Goal: Information Seeking & Learning: Learn about a topic

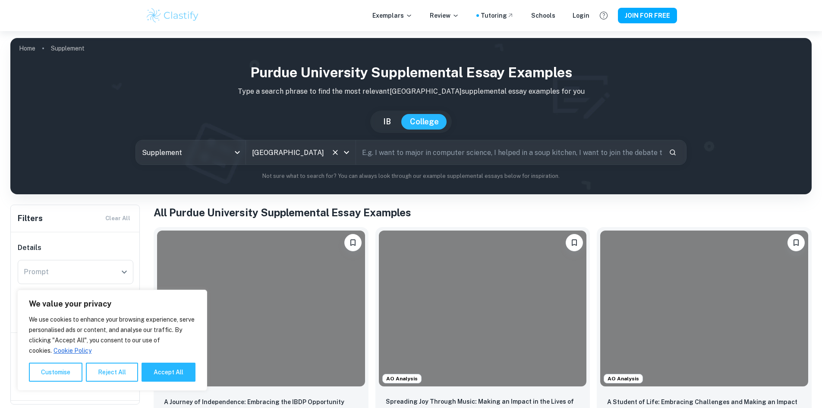
click at [285, 154] on input "[GEOGRAPHIC_DATA]" at bounding box center [289, 152] width 78 height 16
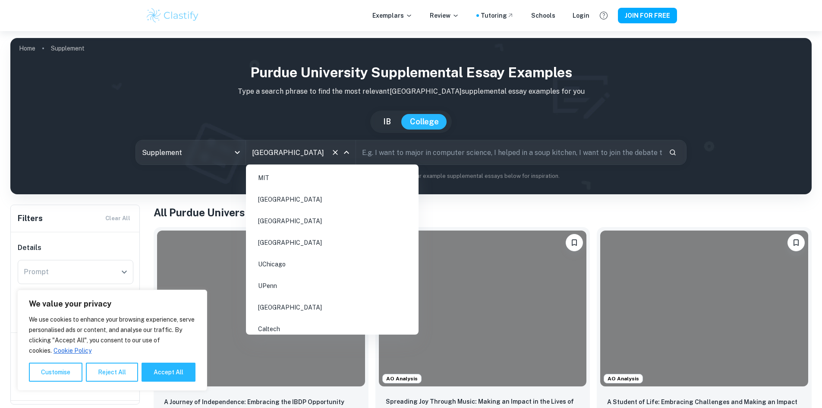
scroll to position [396, 0]
click at [215, 147] on body "We value your privacy We use cookies to enhance your browsing experience, serve…" at bounding box center [411, 235] width 822 height 408
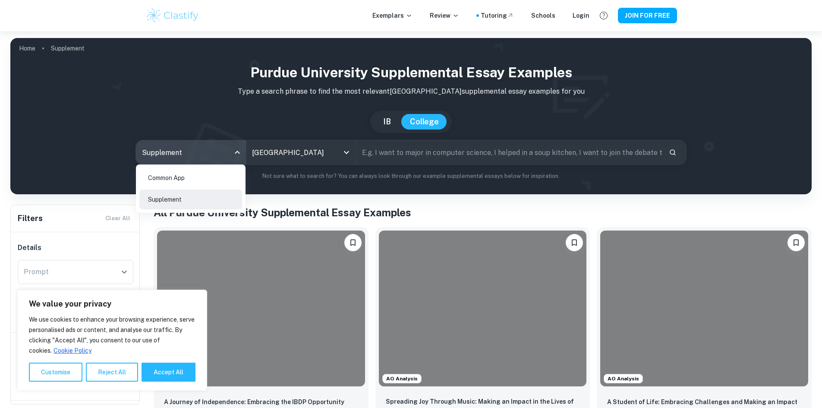
click at [285, 117] on div at bounding box center [411, 204] width 822 height 408
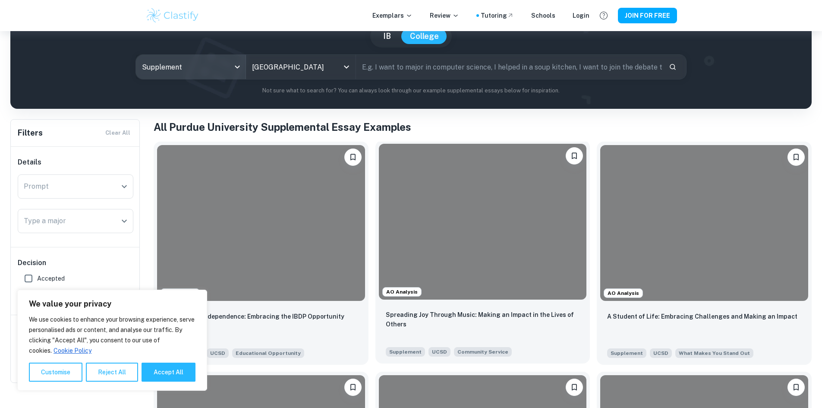
scroll to position [43, 0]
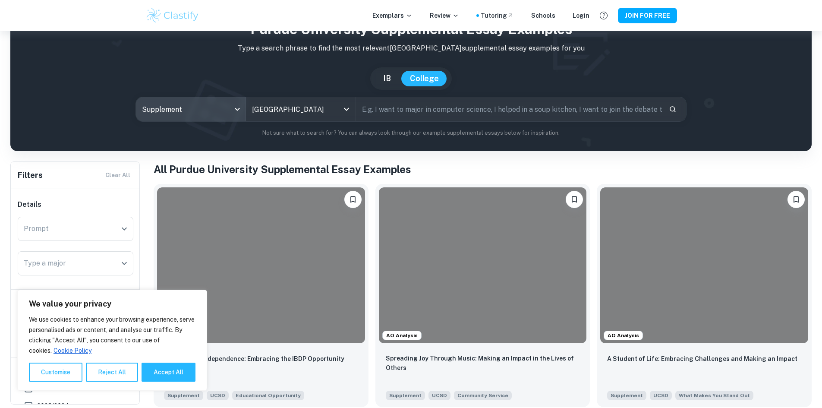
click at [396, 106] on input "text" at bounding box center [509, 109] width 306 height 24
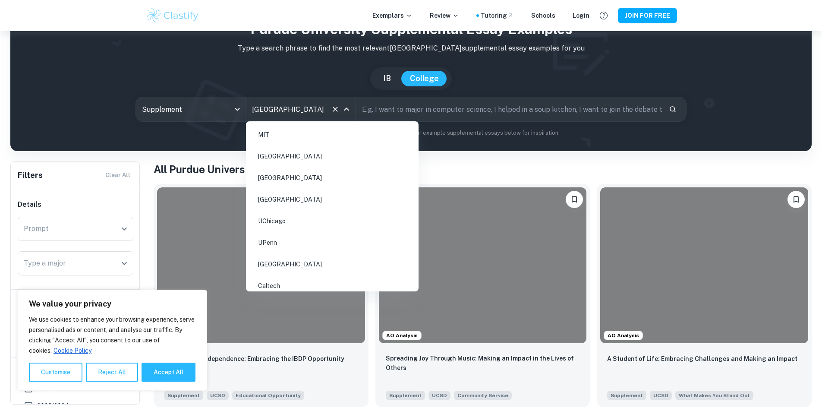
click at [302, 112] on input "[GEOGRAPHIC_DATA]" at bounding box center [289, 109] width 78 height 16
click at [269, 278] on li "[GEOGRAPHIC_DATA]" at bounding box center [332, 287] width 166 height 20
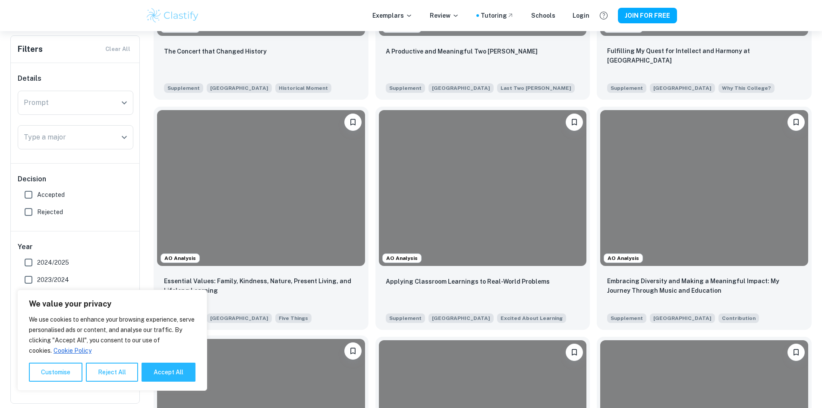
scroll to position [820, 0]
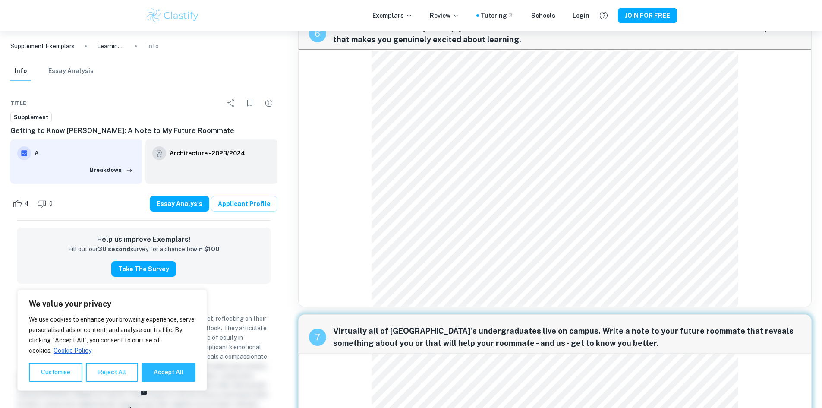
scroll to position [685, 0]
click at [118, 373] on button "Reject All" at bounding box center [112, 371] width 52 height 19
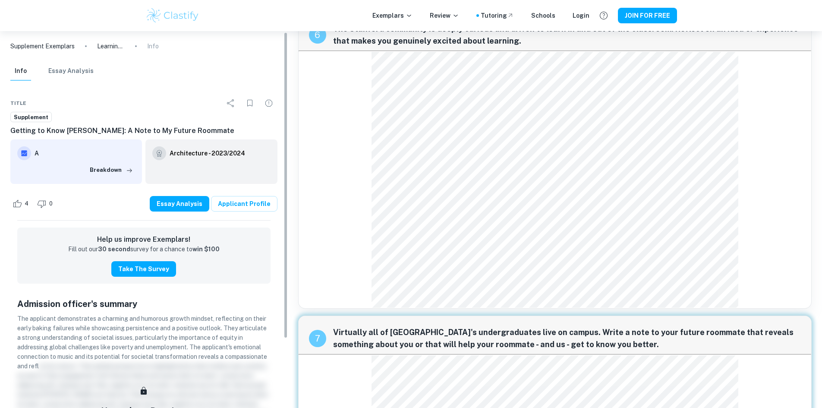
scroll to position [44, 0]
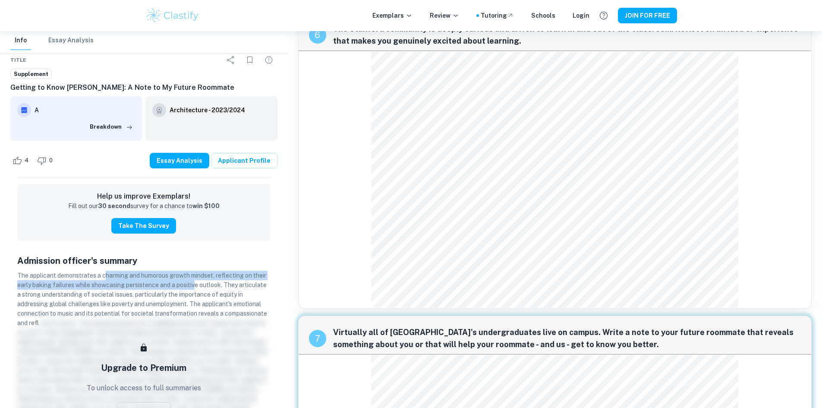
drag, startPoint x: 107, startPoint y: 277, endPoint x: 195, endPoint y: 285, distance: 88.0
click at [195, 285] on span "The applicant demonstrates a charming and humorous growth mindset, reflecting o…" at bounding box center [142, 299] width 250 height 54
drag, startPoint x: 144, startPoint y: 280, endPoint x: 161, endPoint y: 290, distance: 19.8
click at [161, 290] on p "The applicant demonstrates a charming and humorous growth mindset, reflecting o…" at bounding box center [143, 347] width 253 height 152
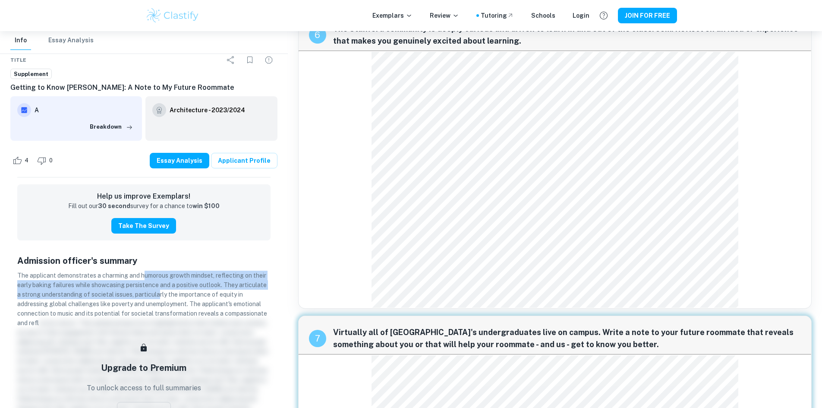
click at [161, 290] on p "The applicant demonstrates a charming and humorous growth mindset, reflecting o…" at bounding box center [143, 347] width 253 height 152
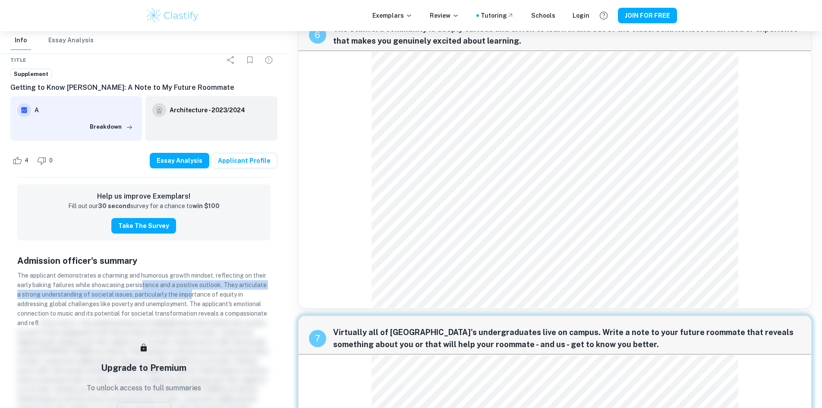
drag, startPoint x: 143, startPoint y: 286, endPoint x: 194, endPoint y: 298, distance: 52.3
click at [194, 298] on p "The applicant demonstrates a charming and humorous growth mindset, reflecting o…" at bounding box center [143, 347] width 253 height 152
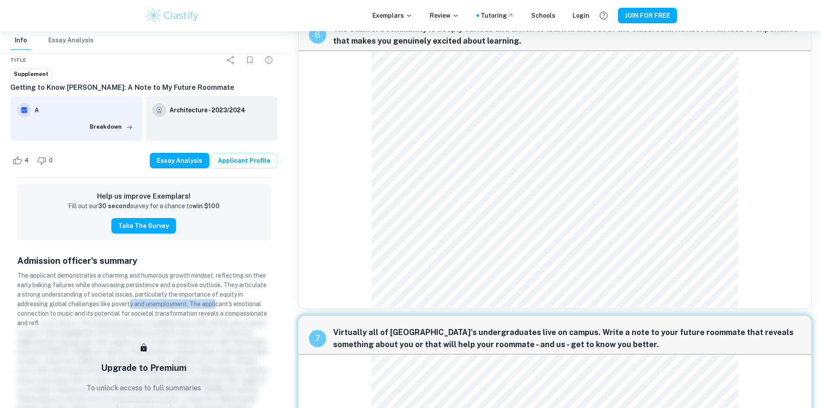
drag, startPoint x: 130, startPoint y: 300, endPoint x: 217, endPoint y: 302, distance: 87.6
click at [217, 302] on span "The applicant demonstrates a charming and humorous growth mindset, reflecting o…" at bounding box center [142, 299] width 250 height 54
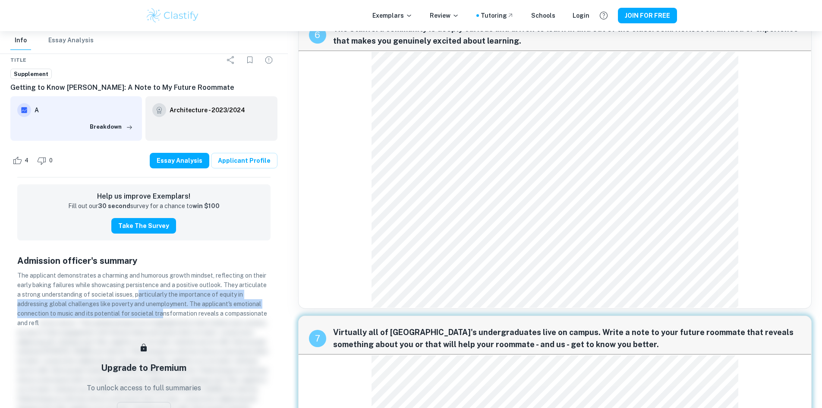
drag, startPoint x: 140, startPoint y: 298, endPoint x: 164, endPoint y: 311, distance: 27.2
click at [164, 311] on p "The applicant demonstrates a charming and humorous growth mindset, reflecting o…" at bounding box center [143, 347] width 253 height 152
click at [164, 311] on span "The applicant demonstrates a charming and humorous growth mindset, reflecting o…" at bounding box center [142, 299] width 250 height 54
drag, startPoint x: 145, startPoint y: 296, endPoint x: 185, endPoint y: 308, distance: 41.0
click at [185, 308] on p "The applicant demonstrates a charming and humorous growth mindset, reflecting o…" at bounding box center [143, 347] width 253 height 152
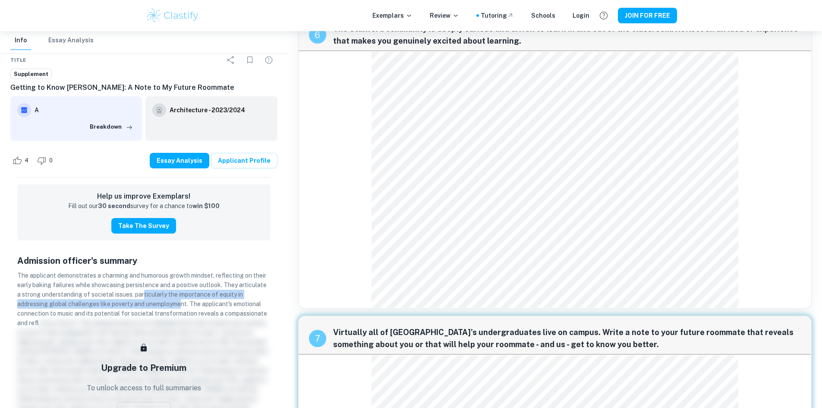
click at [185, 308] on p "The applicant demonstrates a charming and humorous growth mindset, reflecting o…" at bounding box center [143, 347] width 253 height 152
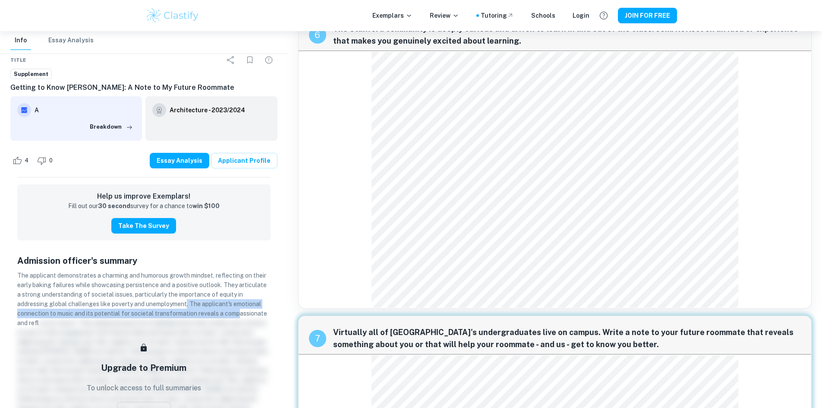
drag, startPoint x: 192, startPoint y: 306, endPoint x: 239, endPoint y: 315, distance: 47.0
click at [239, 315] on span "The applicant demonstrates a charming and humorous growth mindset, reflecting o…" at bounding box center [142, 299] width 250 height 54
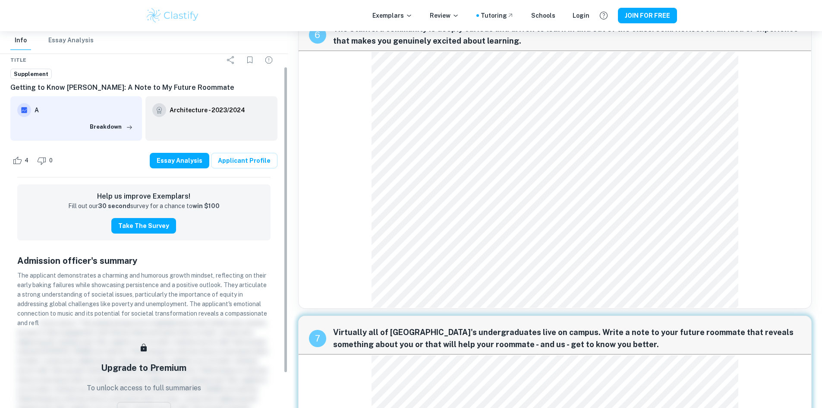
scroll to position [0, 0]
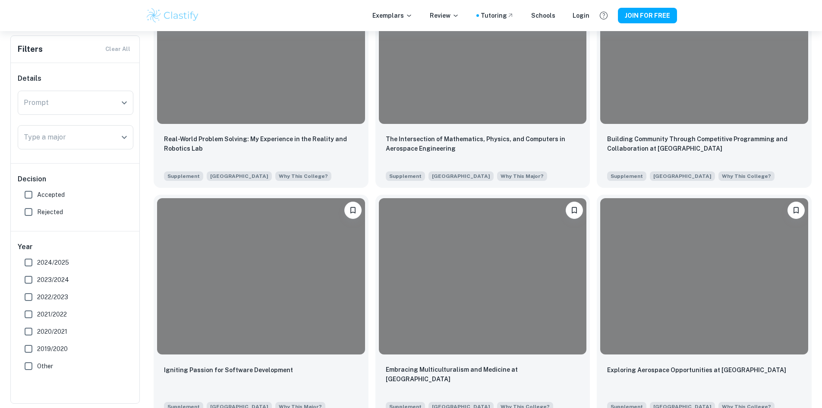
scroll to position [518, 0]
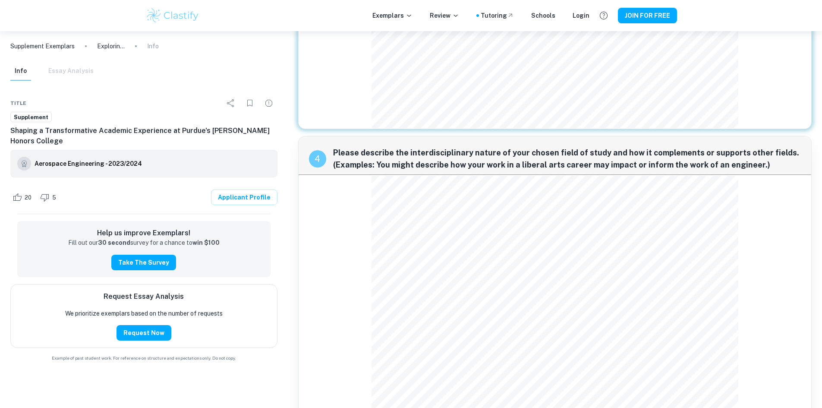
scroll to position [1200, 0]
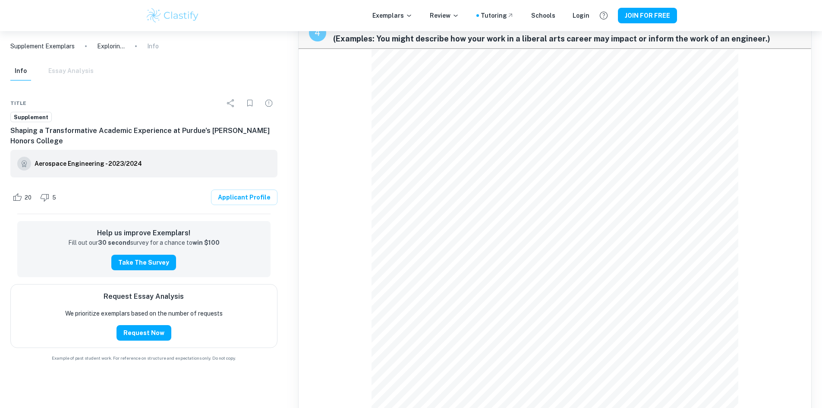
scroll to position [1330, 0]
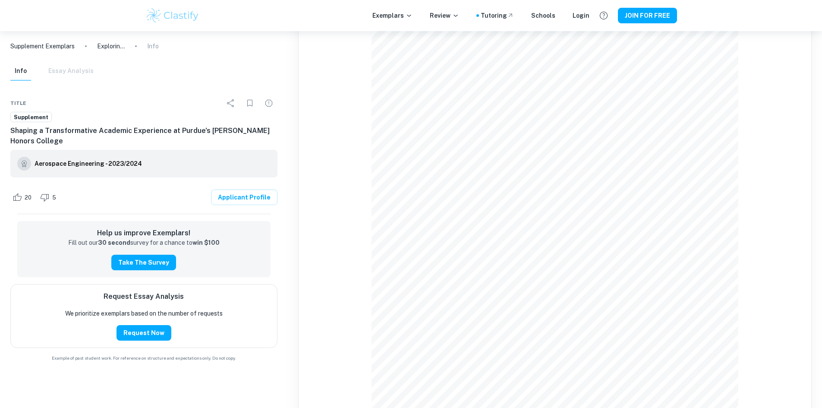
scroll to position [1373, 0]
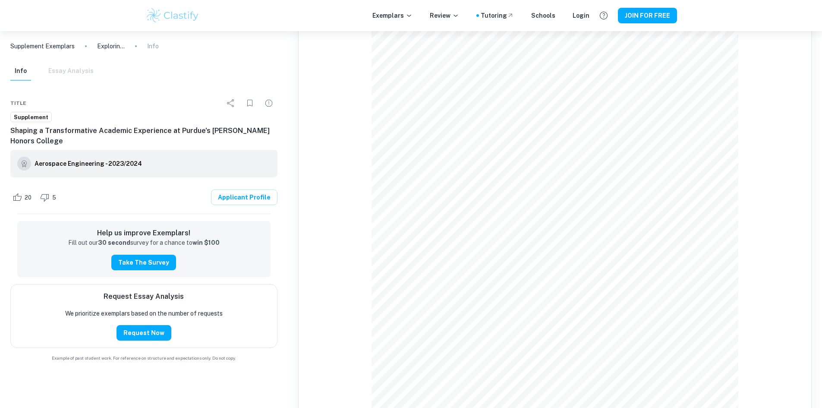
click at [79, 68] on div "Info Essay Analysis" at bounding box center [51, 71] width 83 height 19
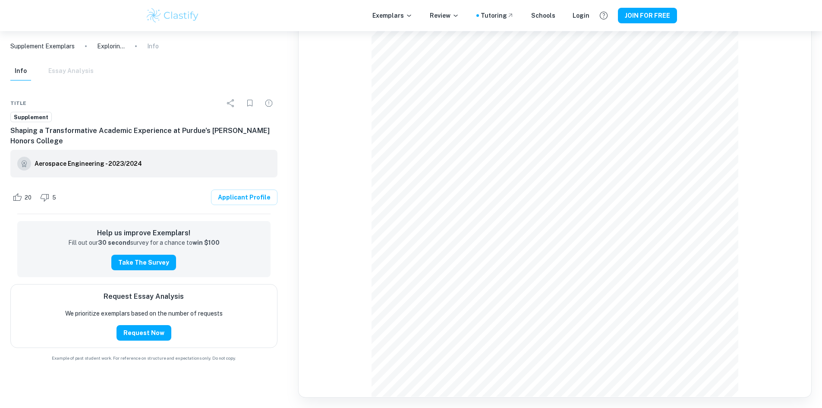
click at [73, 71] on div "Info Essay Analysis" at bounding box center [51, 71] width 83 height 19
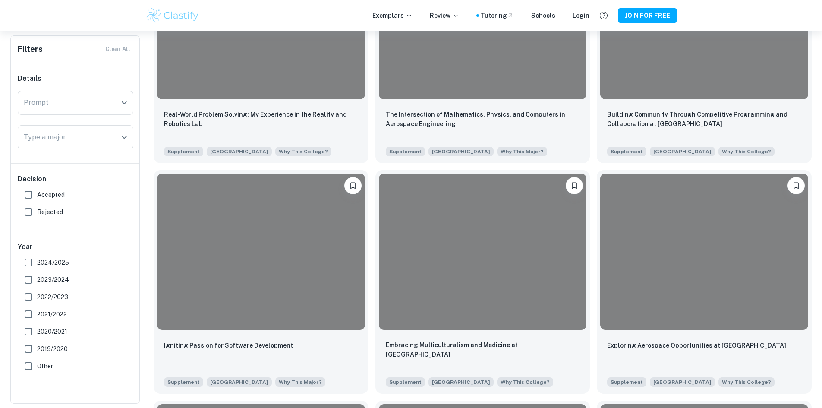
scroll to position [488, 0]
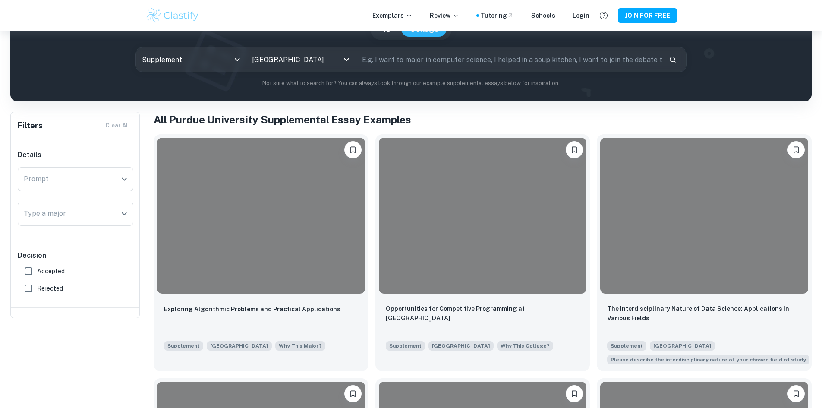
scroll to position [0, 0]
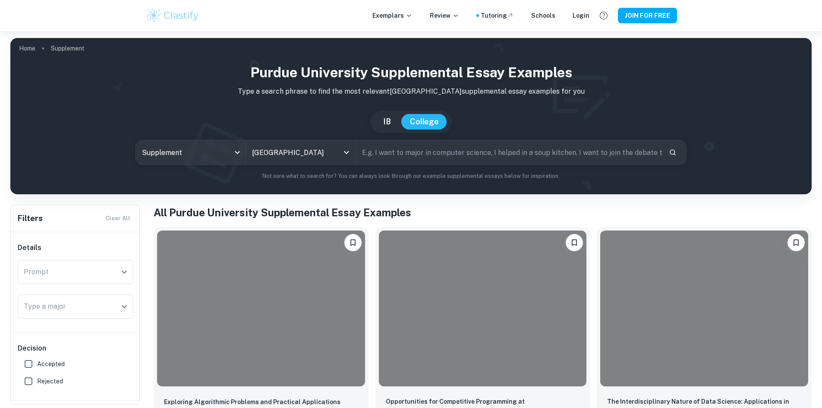
click at [396, 158] on input "text" at bounding box center [509, 152] width 306 height 24
type input "honors"
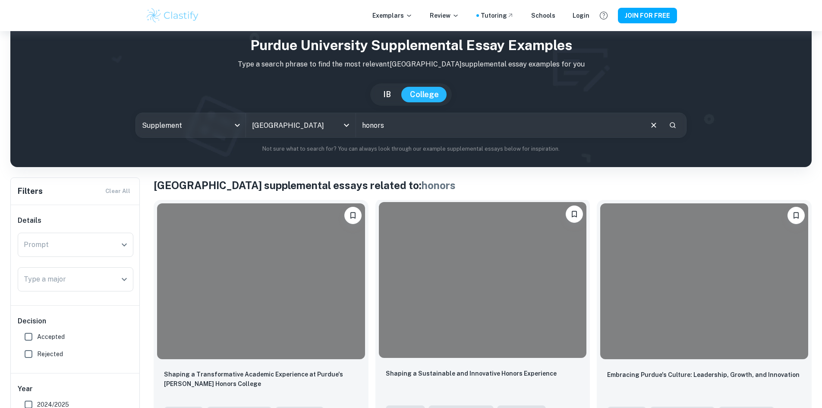
scroll to position [86, 0]
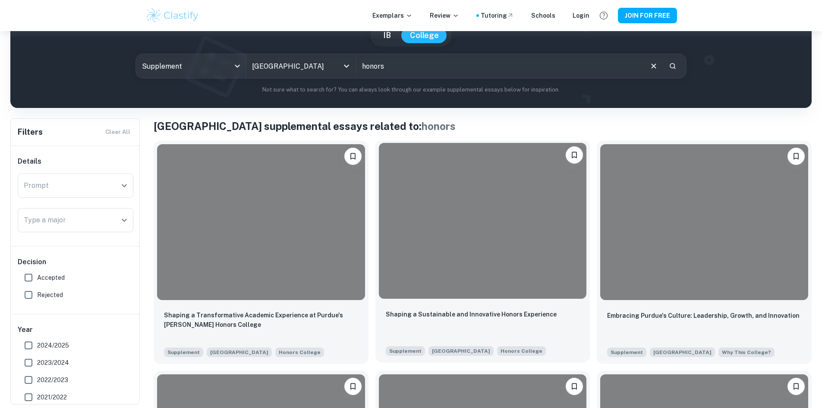
click at [379, 252] on div at bounding box center [483, 221] width 208 height 156
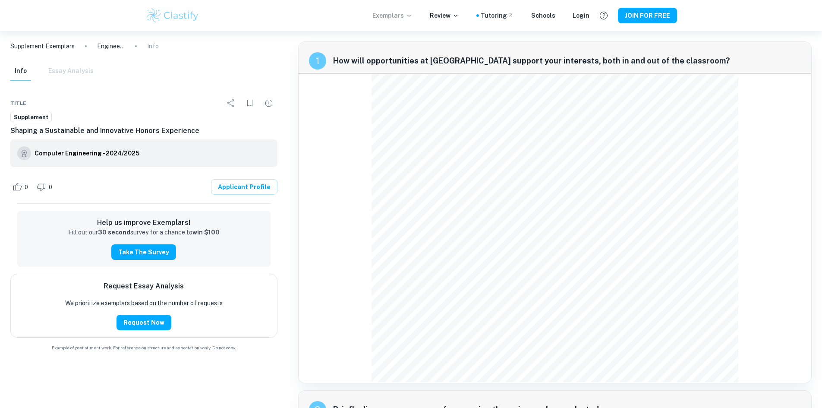
click at [403, 14] on p "Exemplars" at bounding box center [392, 15] width 40 height 9
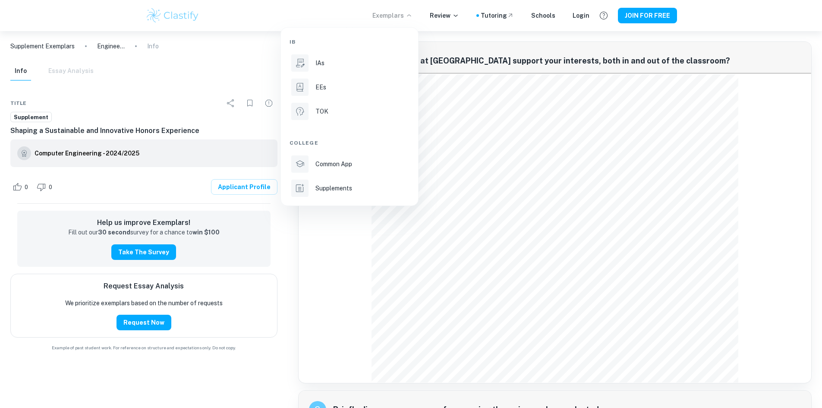
click at [56, 46] on div at bounding box center [411, 204] width 822 height 408
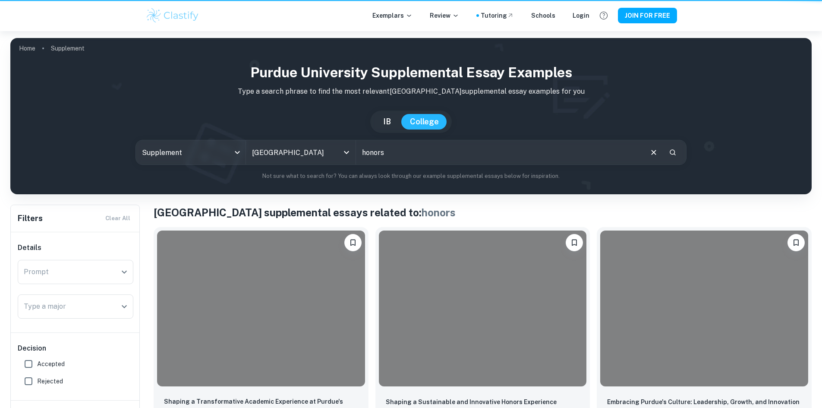
scroll to position [86, 0]
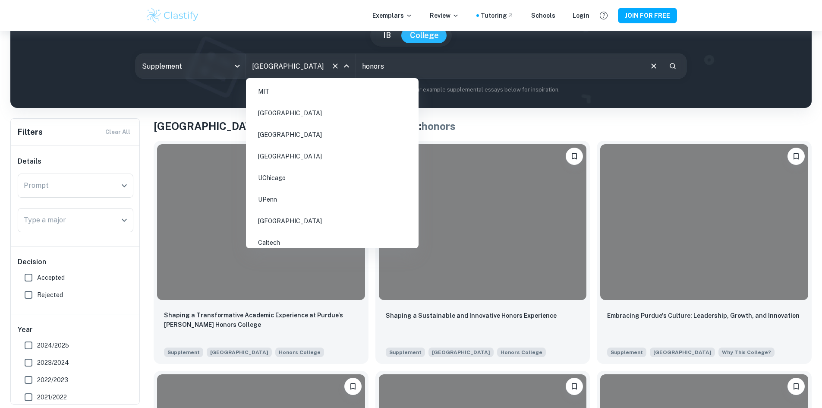
click at [318, 63] on input "[GEOGRAPHIC_DATA]" at bounding box center [289, 66] width 78 height 16
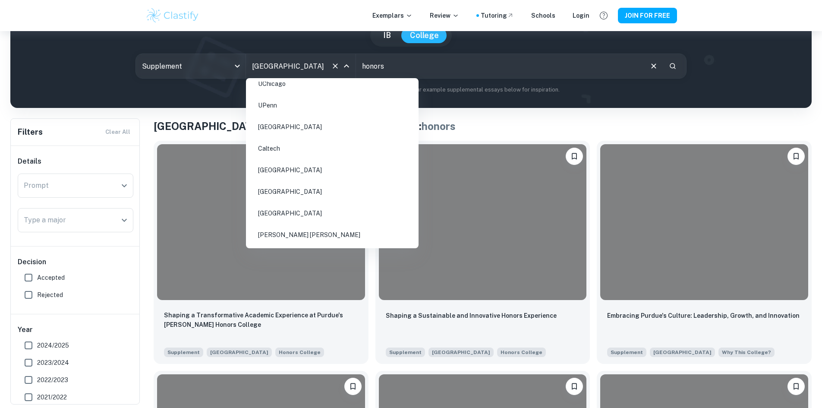
click at [301, 128] on li "[GEOGRAPHIC_DATA]" at bounding box center [332, 127] width 166 height 20
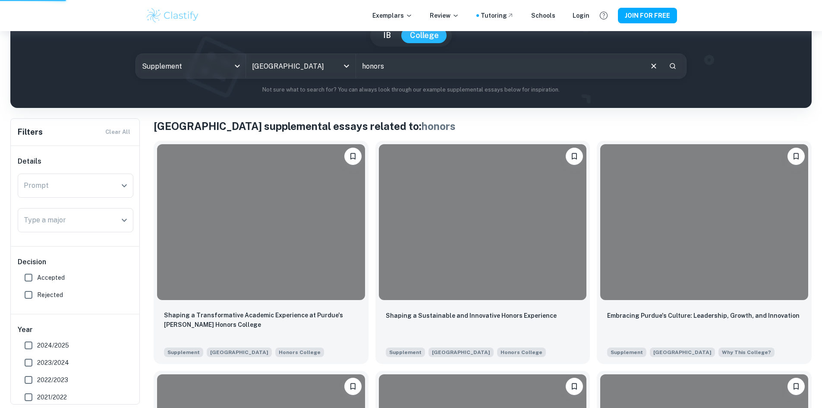
type input "[GEOGRAPHIC_DATA]"
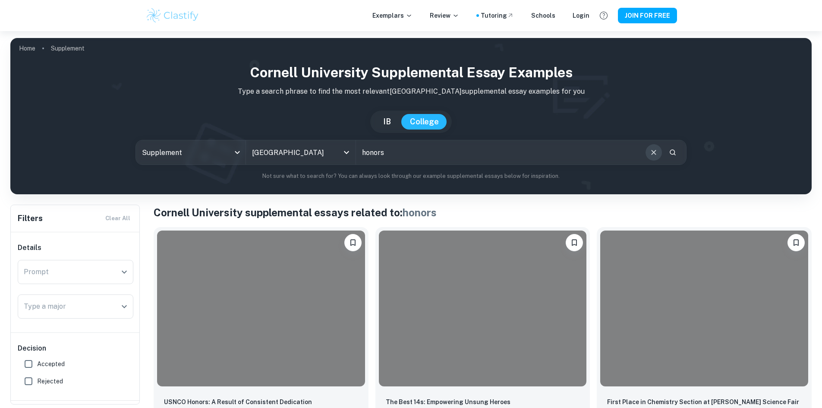
click at [652, 150] on icon "Clear" at bounding box center [653, 152] width 9 height 9
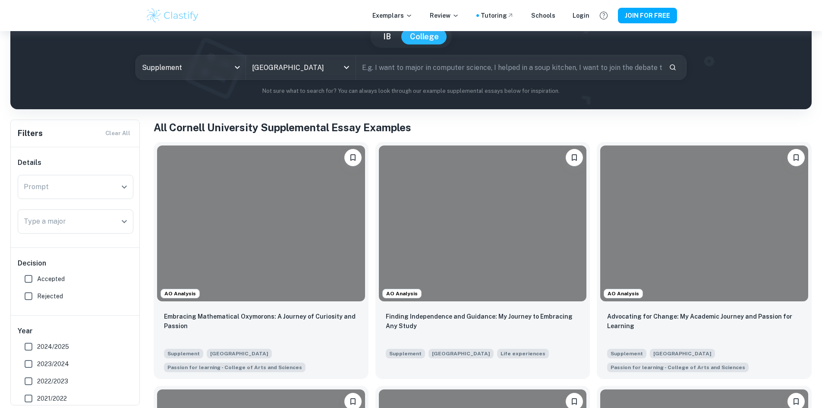
scroll to position [86, 0]
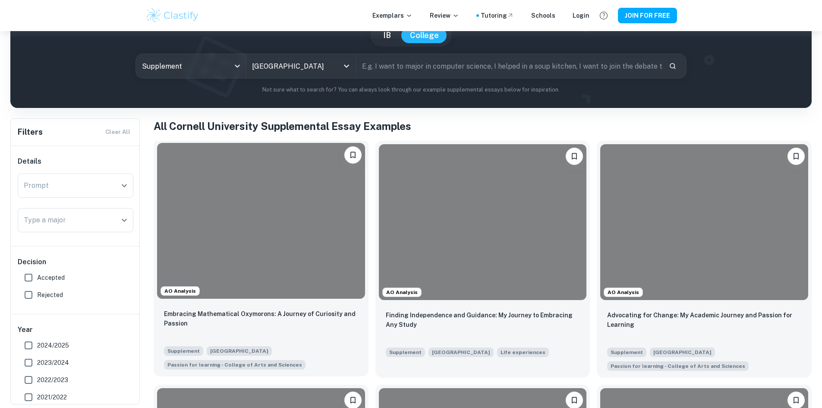
click at [227, 231] on div at bounding box center [261, 221] width 208 height 156
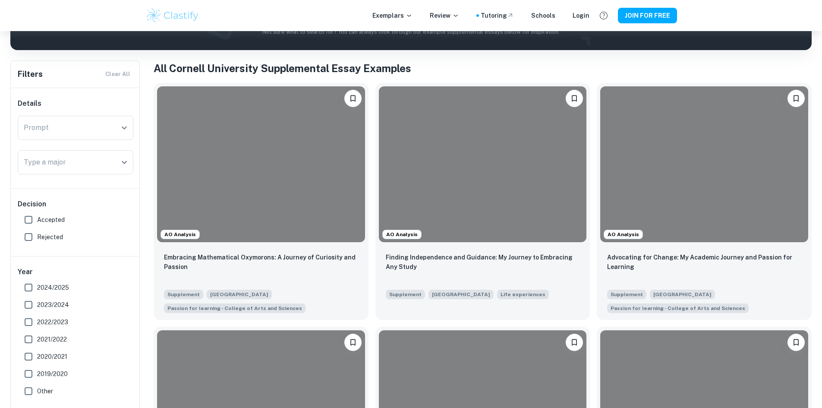
scroll to position [43, 0]
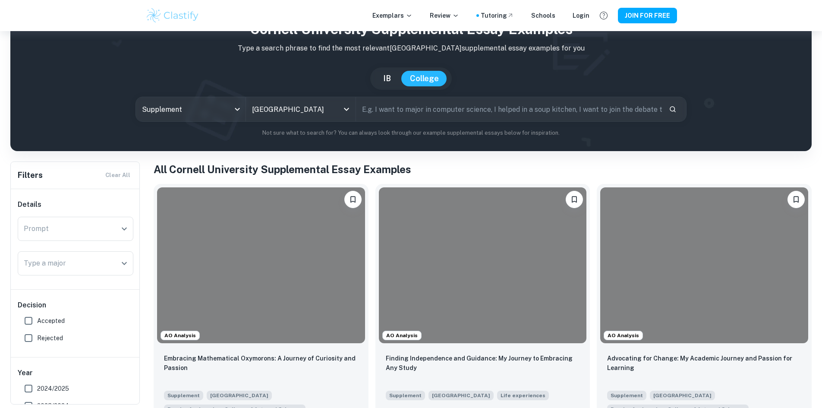
click at [397, 105] on input "text" at bounding box center [509, 109] width 306 height 24
type input "community"
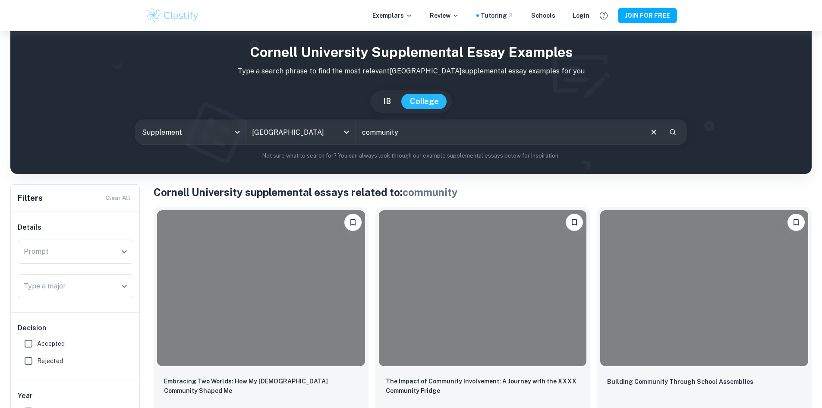
scroll to position [43, 0]
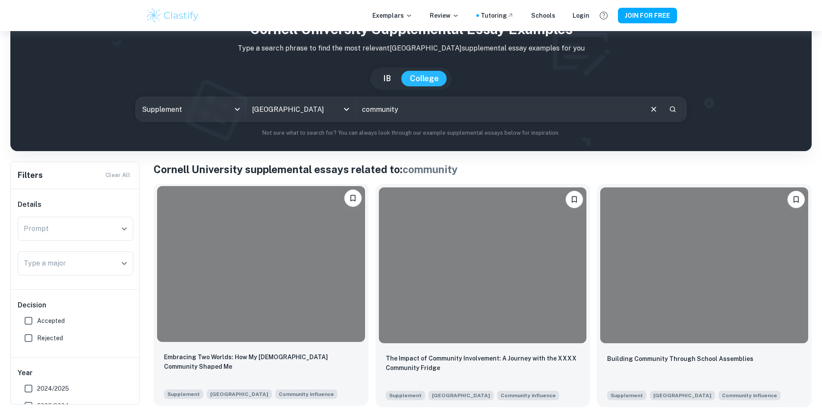
click at [224, 241] on div at bounding box center [261, 264] width 208 height 156
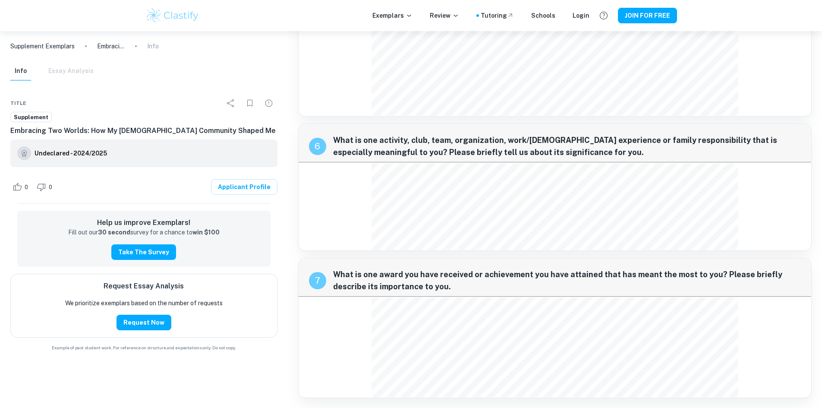
scroll to position [1088, 0]
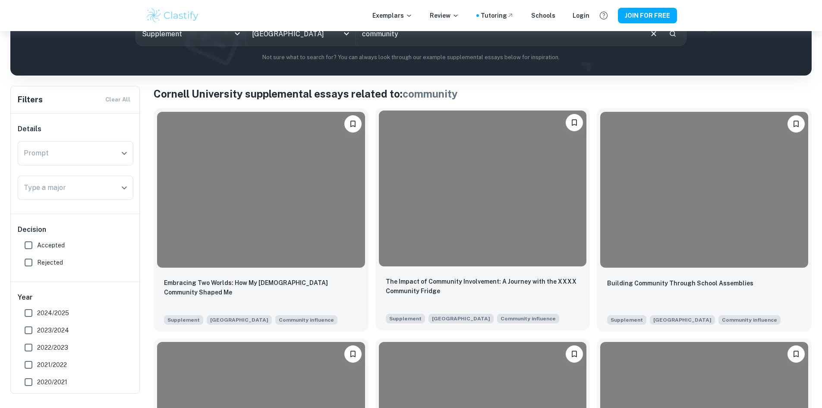
scroll to position [129, 0]
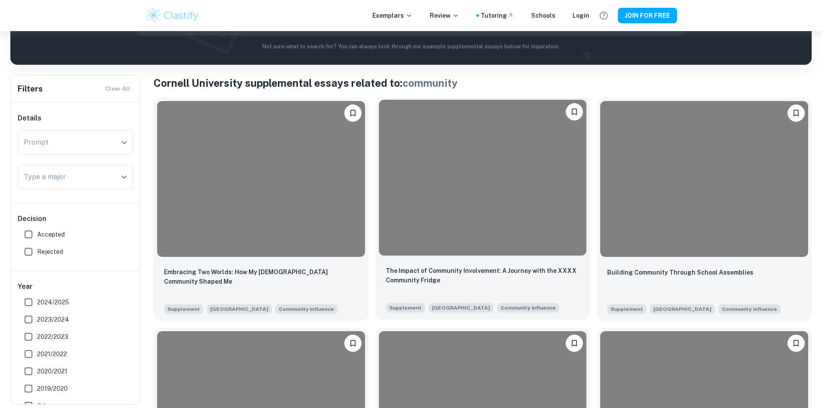
click at [425, 181] on div at bounding box center [483, 178] width 208 height 156
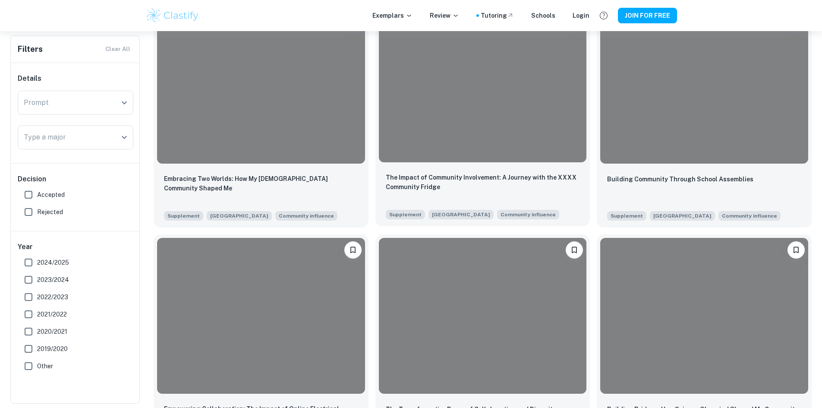
scroll to position [259, 0]
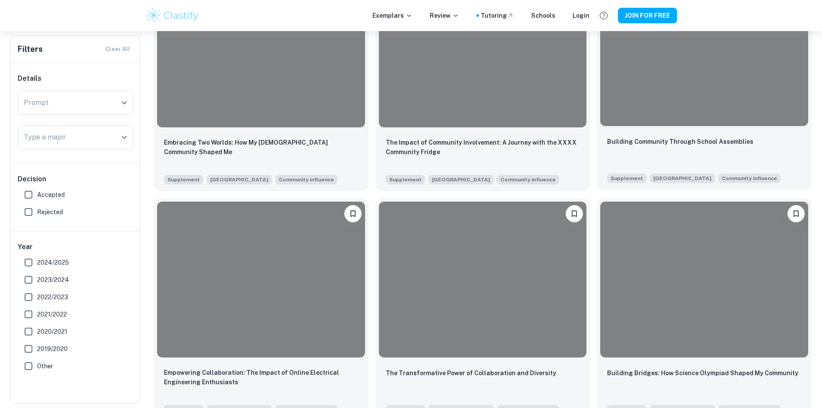
click at [600, 83] on div at bounding box center [704, 48] width 208 height 156
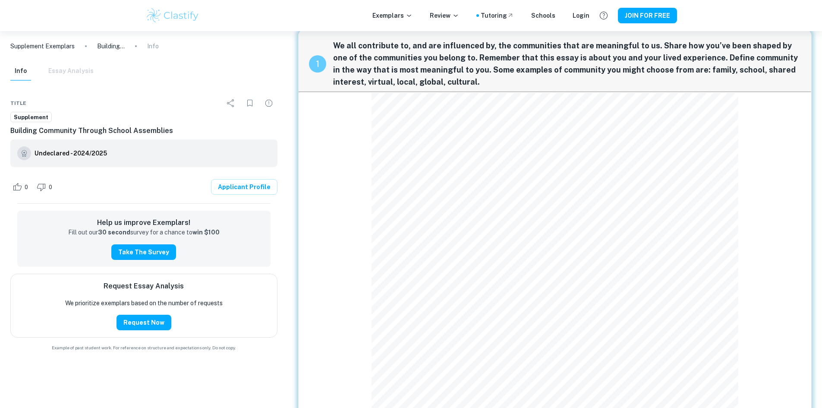
scroll to position [43, 0]
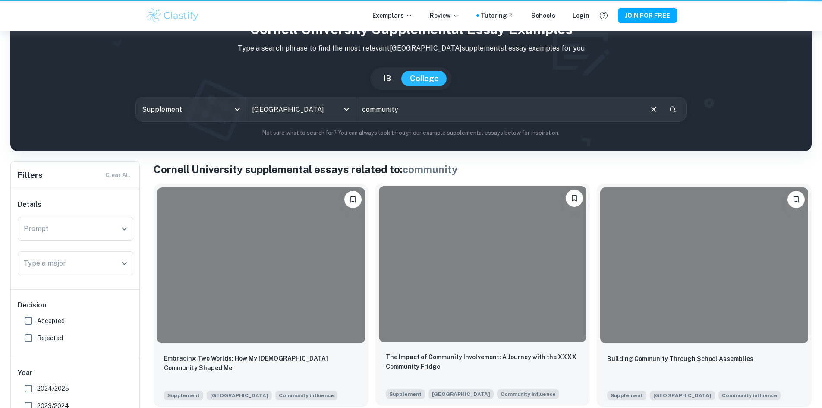
scroll to position [259, 0]
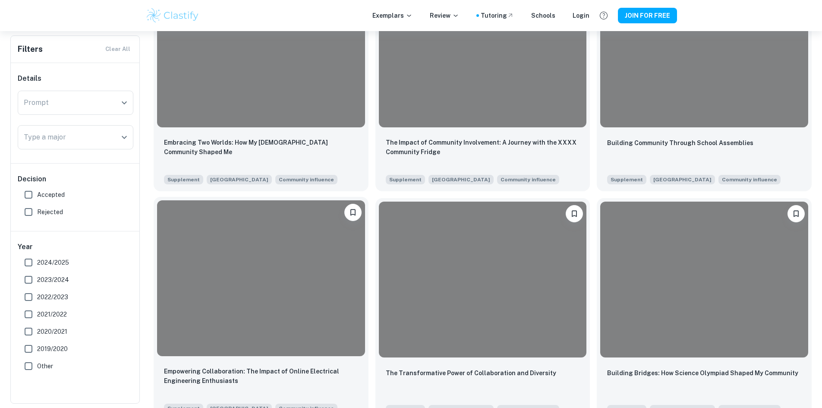
click at [368, 359] on div "Empowering Collaboration: The Impact of Online Electrical Engineering Enthusias…" at bounding box center [261, 389] width 215 height 60
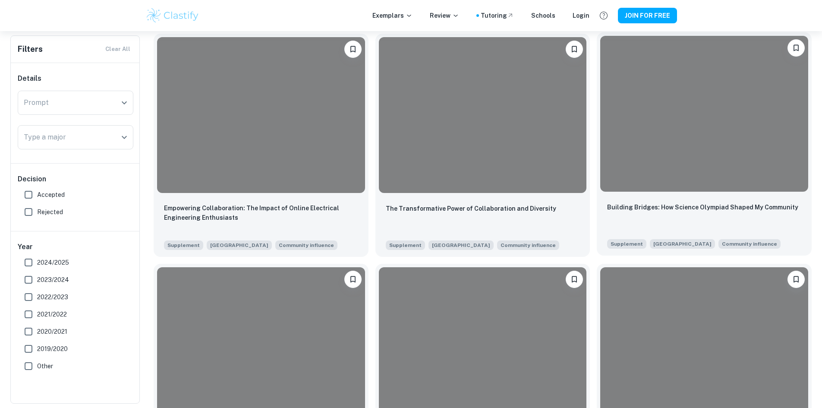
scroll to position [431, 0]
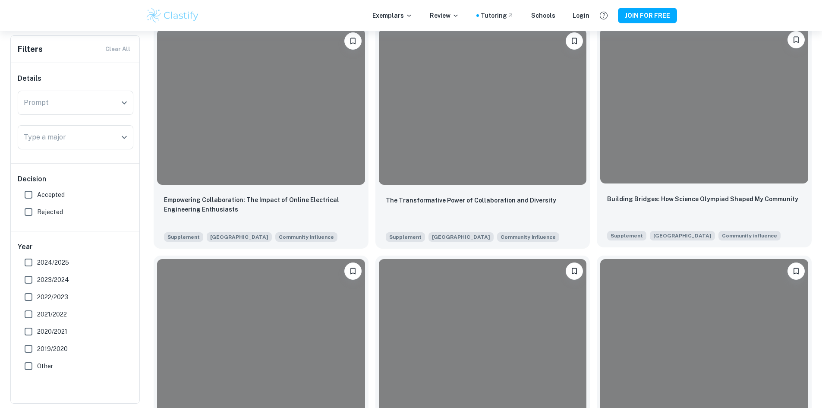
click at [600, 108] on div at bounding box center [704, 106] width 208 height 156
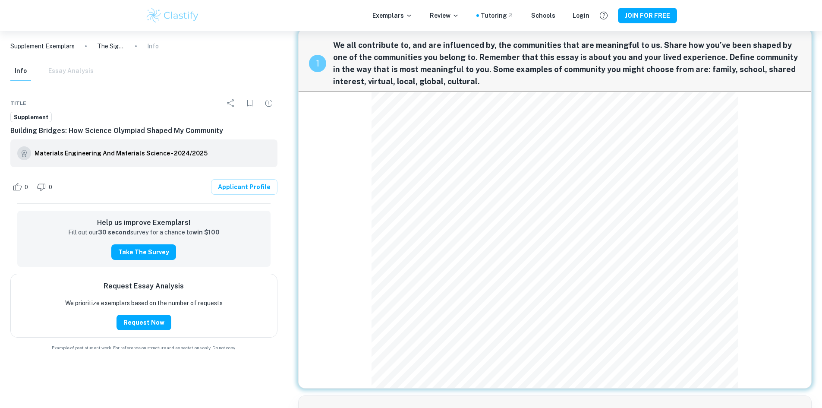
scroll to position [43, 0]
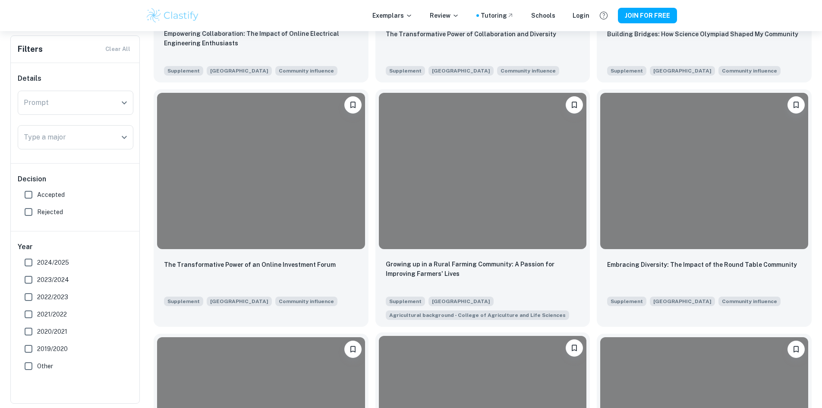
scroll to position [604, 0]
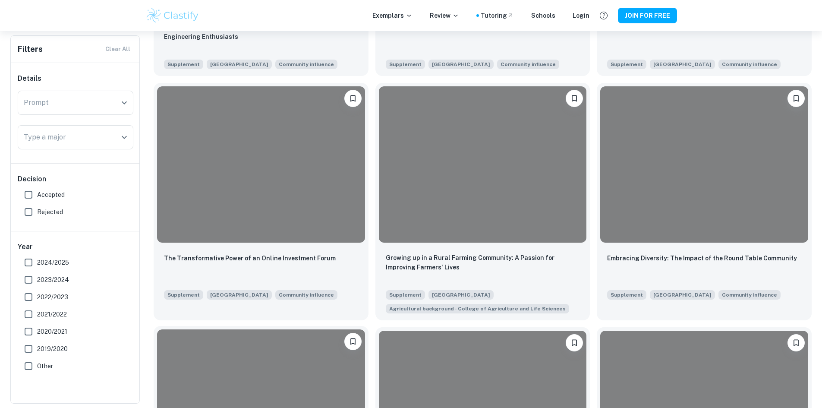
click at [365, 329] on div at bounding box center [261, 407] width 208 height 156
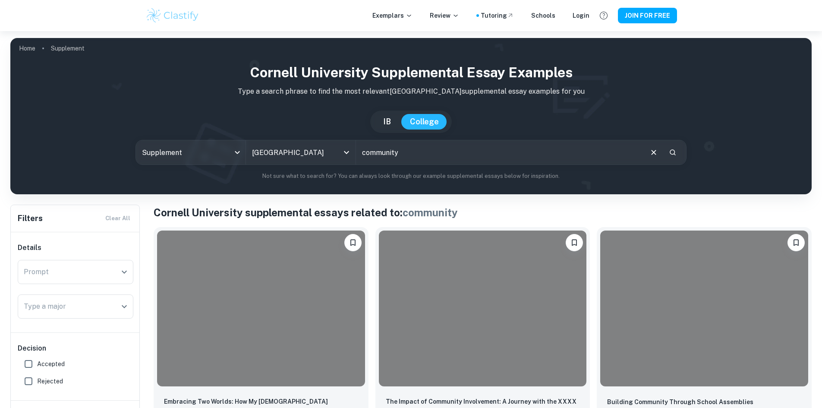
scroll to position [604, 0]
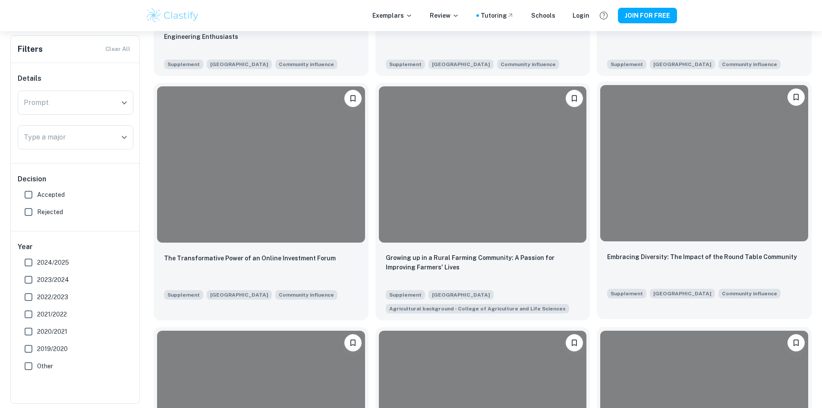
click at [600, 123] on div at bounding box center [704, 163] width 208 height 156
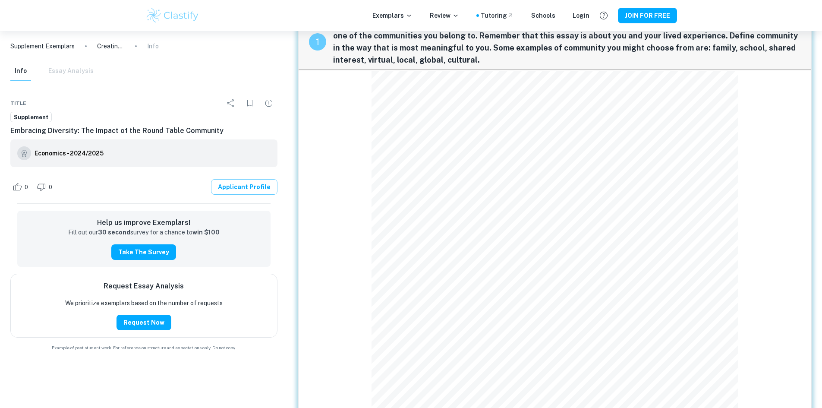
scroll to position [28, 0]
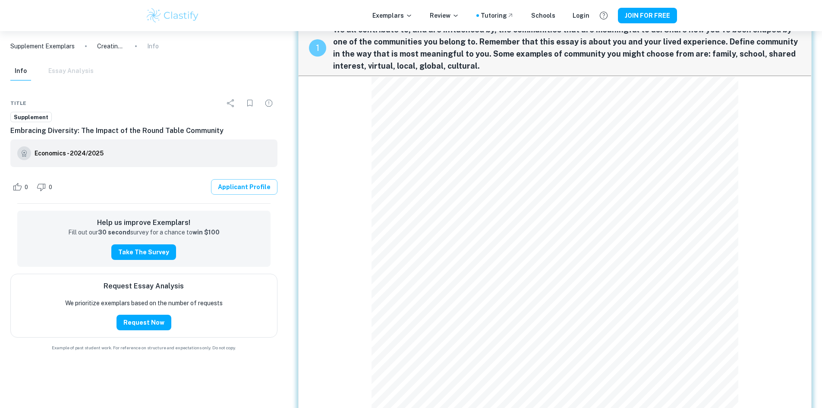
click at [242, 190] on link "Applicant Profile" at bounding box center [244, 187] width 66 height 16
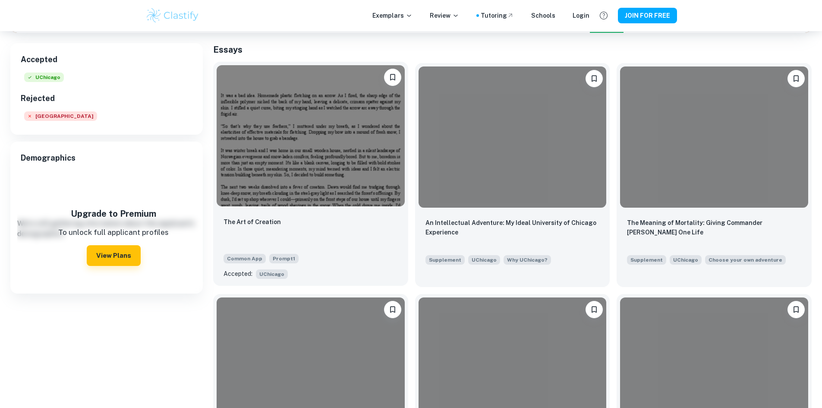
scroll to position [129, 0]
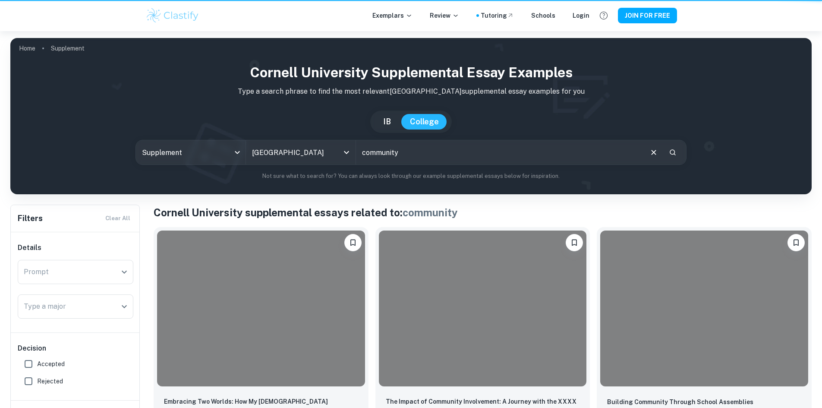
scroll to position [604, 0]
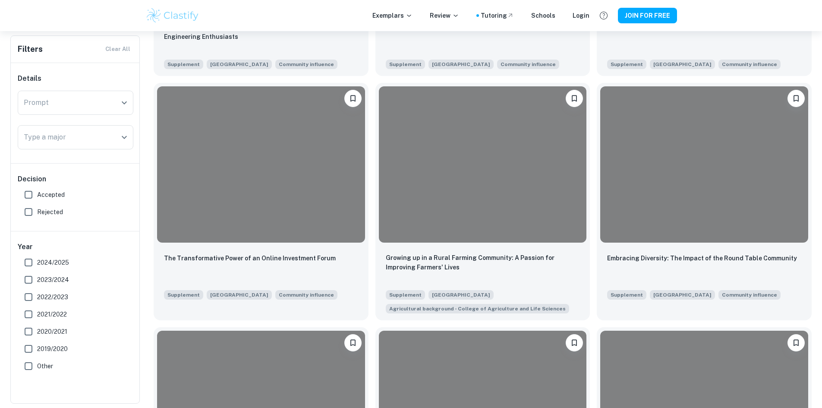
click at [29, 192] on input "Accepted" at bounding box center [28, 194] width 17 height 17
checkbox input "true"
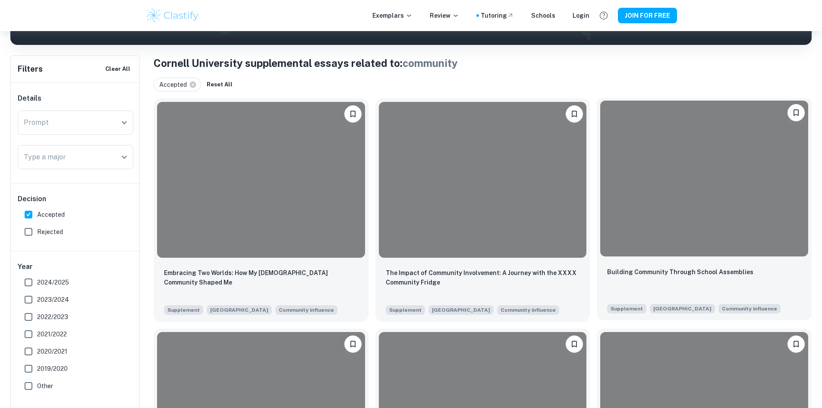
scroll to position [216, 0]
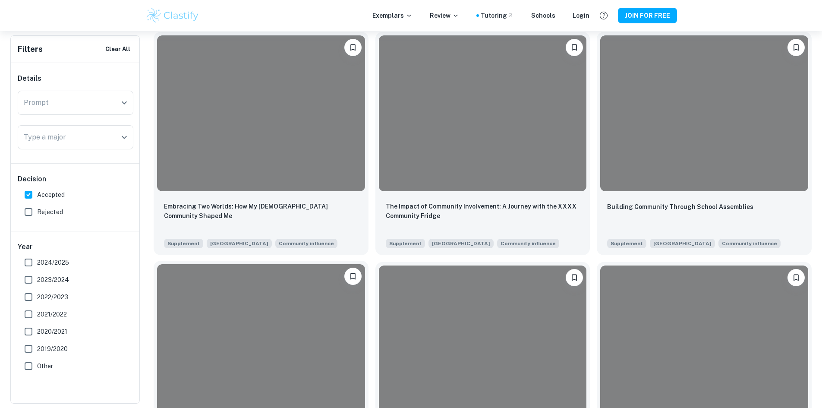
click at [365, 264] on div at bounding box center [261, 342] width 208 height 156
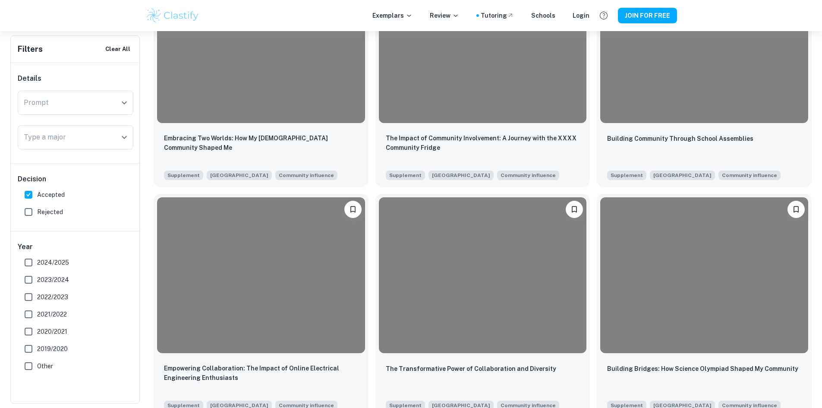
scroll to position [302, 0]
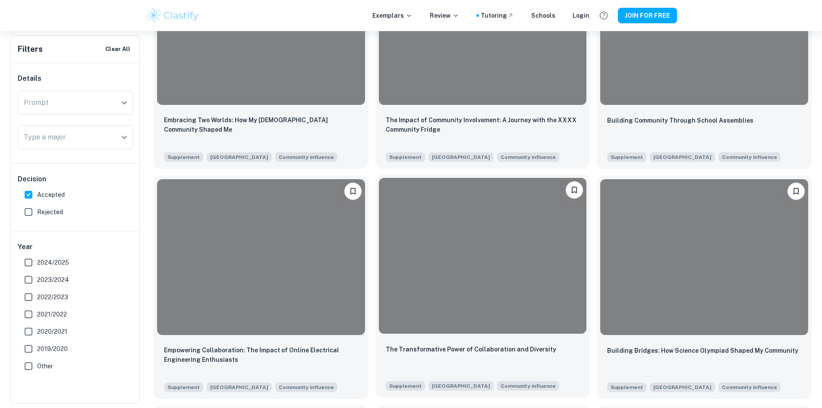
click at [379, 222] on div at bounding box center [483, 256] width 208 height 156
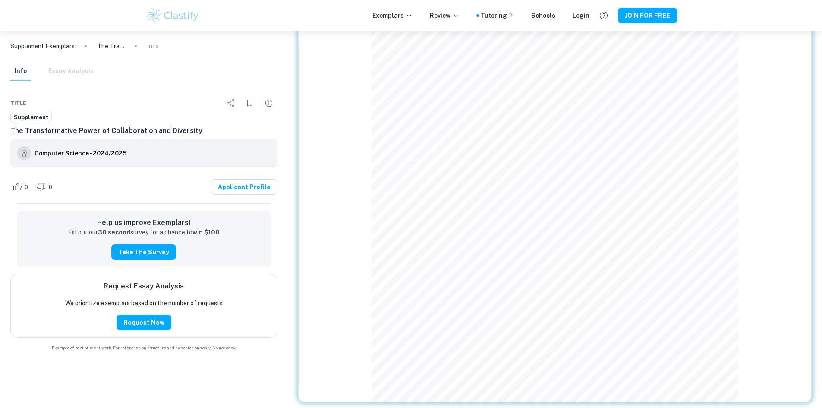
scroll to position [72, 0]
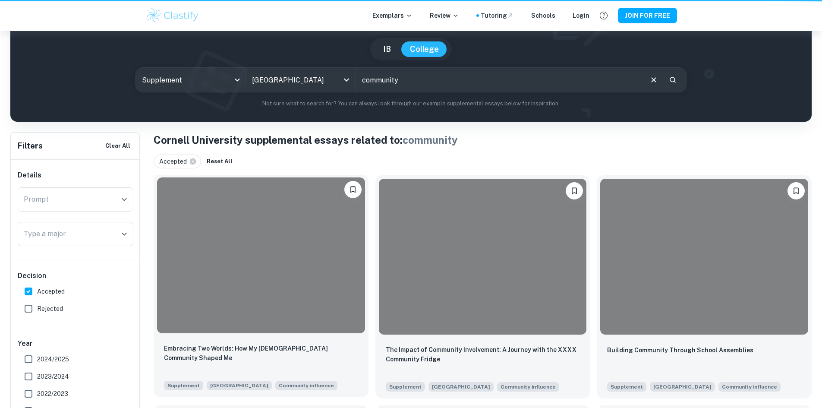
scroll to position [302, 0]
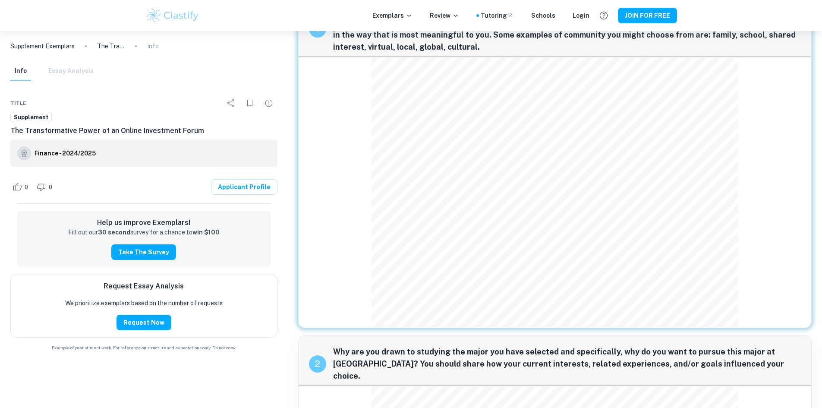
scroll to position [43, 0]
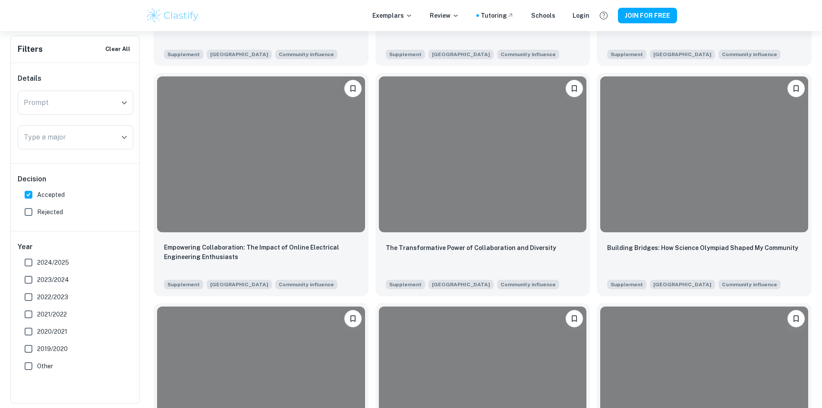
scroll to position [475, 0]
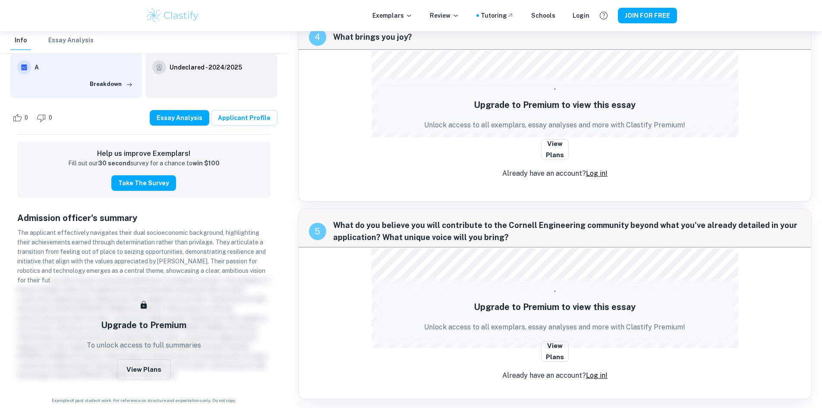
scroll to position [953, 0]
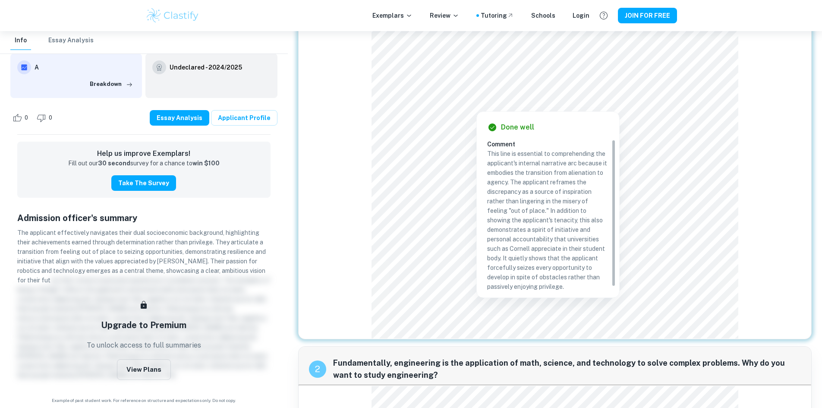
scroll to position [102, 0]
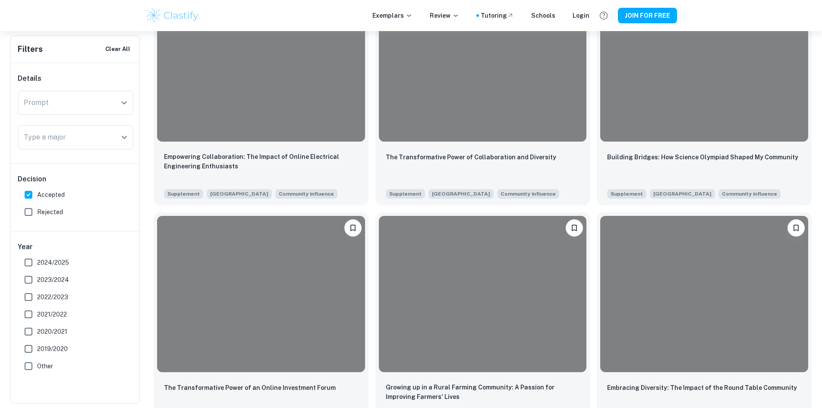
scroll to position [604, 0]
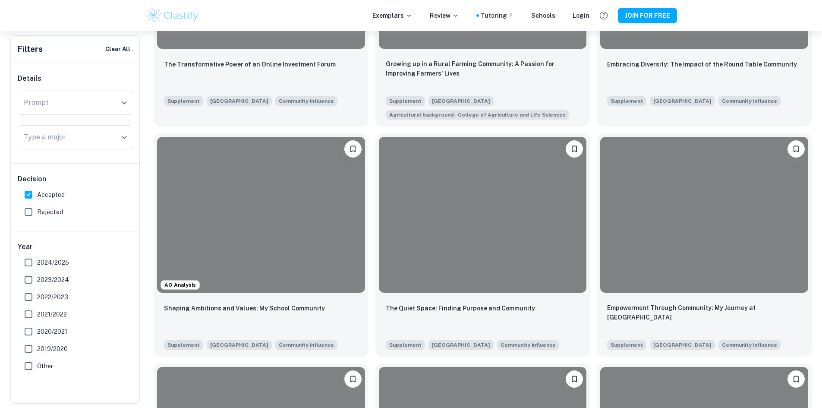
scroll to position [820, 0]
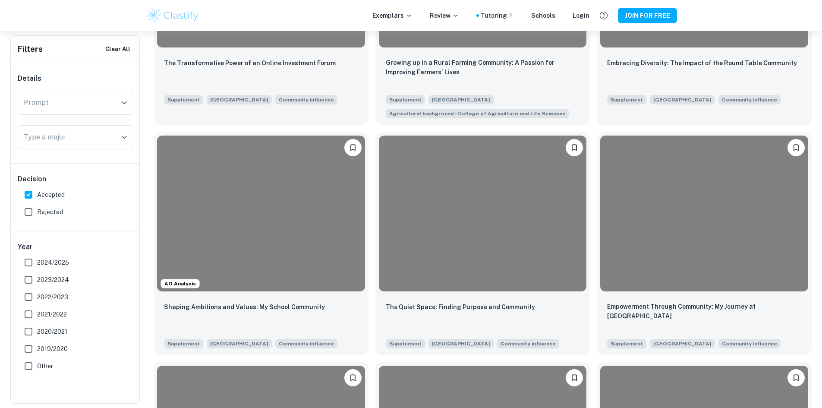
click at [58, 261] on span "2024/2025" at bounding box center [53, 262] width 32 height 9
click at [37, 261] on input "2024/2025" at bounding box center [28, 262] width 17 height 17
checkbox input "true"
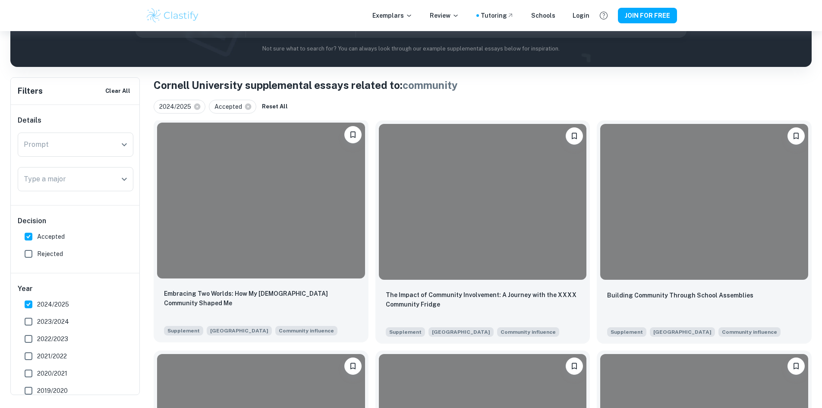
scroll to position [129, 0]
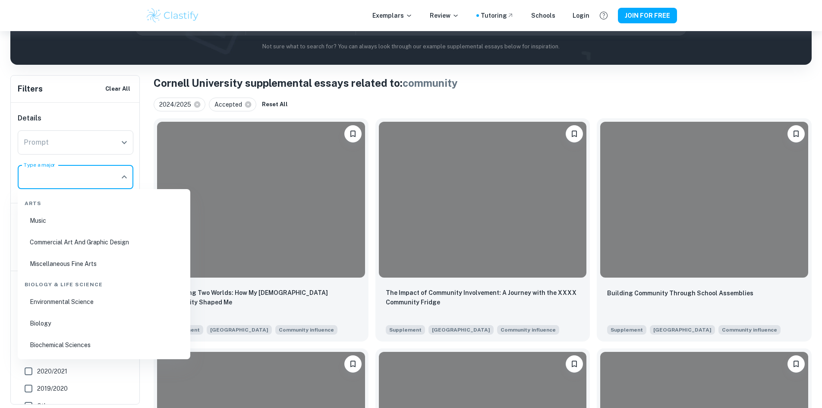
click at [74, 172] on input "Type a major" at bounding box center [69, 177] width 95 height 16
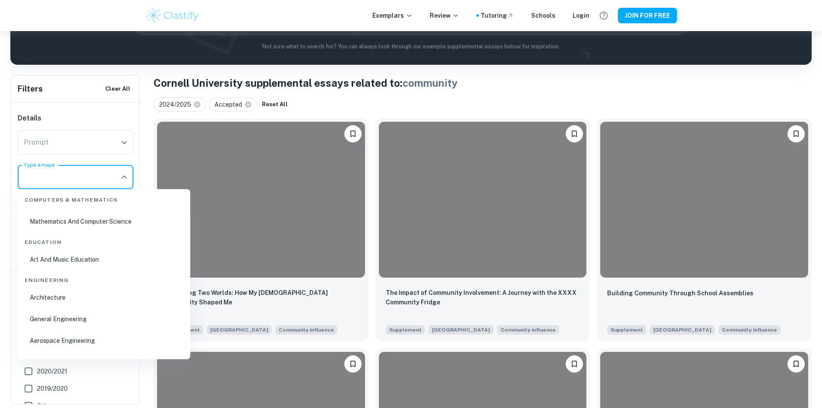
scroll to position [475, 0]
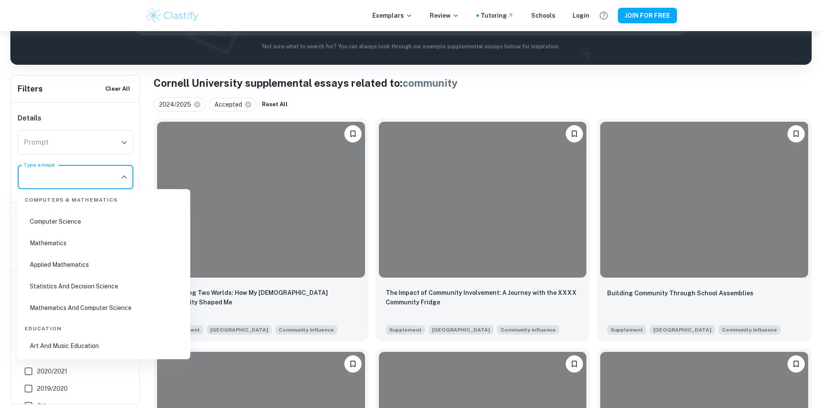
click at [75, 226] on li "Computer Science" at bounding box center [104, 221] width 166 height 20
type input "Computer Science"
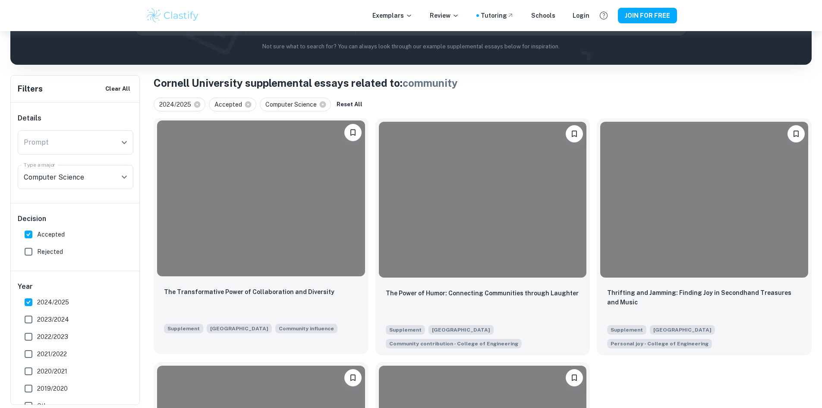
scroll to position [173, 0]
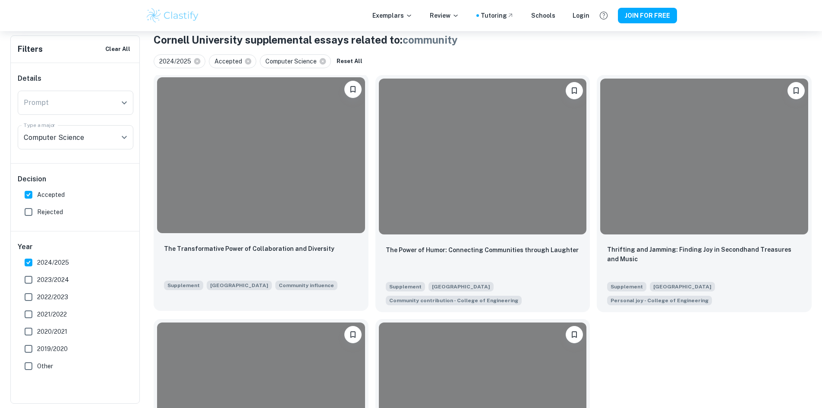
click at [251, 154] on div at bounding box center [261, 155] width 208 height 156
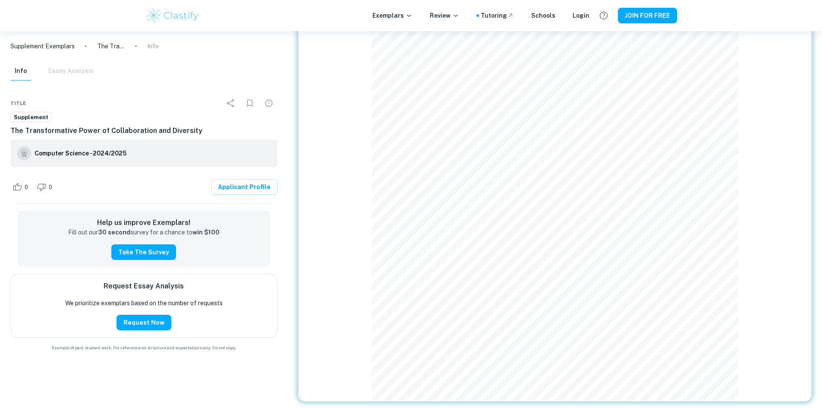
scroll to position [553, 0]
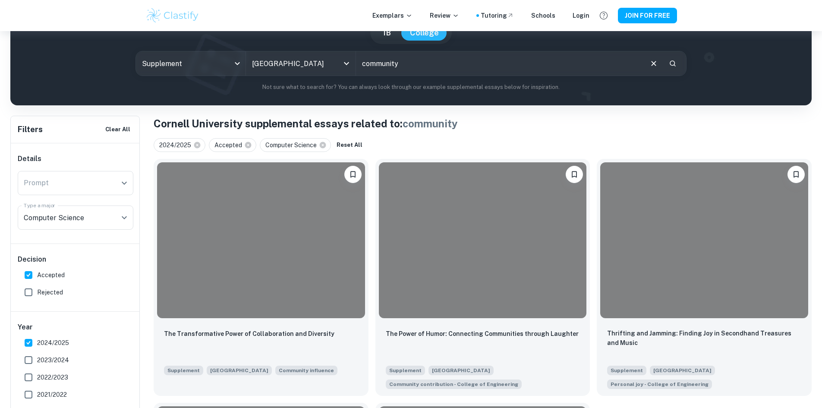
scroll to position [86, 0]
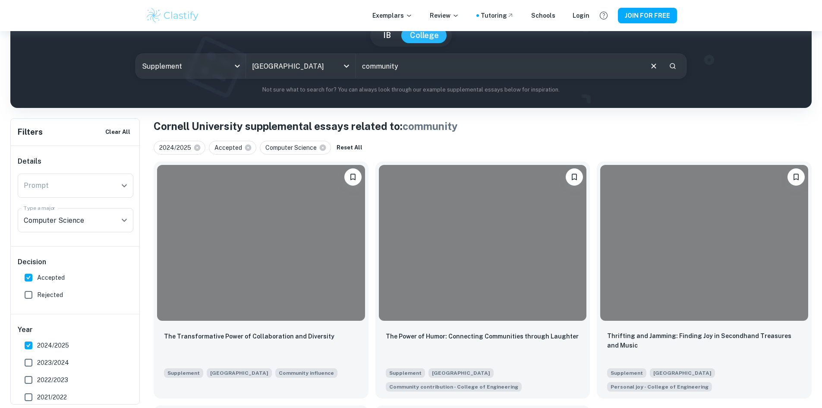
drag, startPoint x: 402, startPoint y: 62, endPoint x: 356, endPoint y: 62, distance: 45.3
click at [356, 62] on input "community" at bounding box center [499, 66] width 286 height 24
type input "w"
type input "c"
type input "engineering"
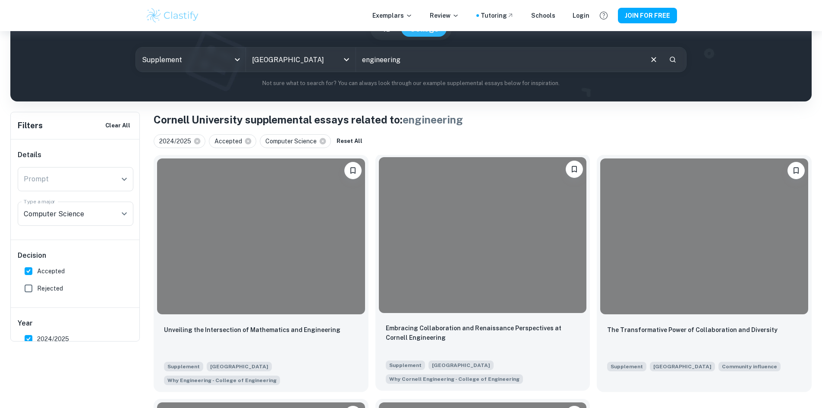
scroll to position [129, 0]
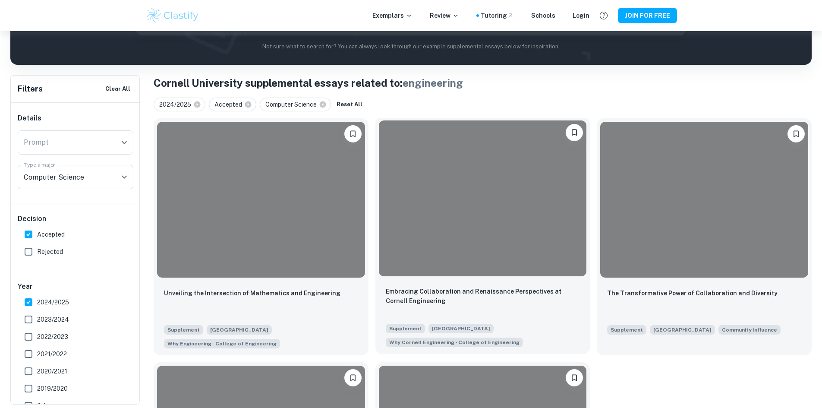
click at [379, 211] on div at bounding box center [483, 198] width 208 height 156
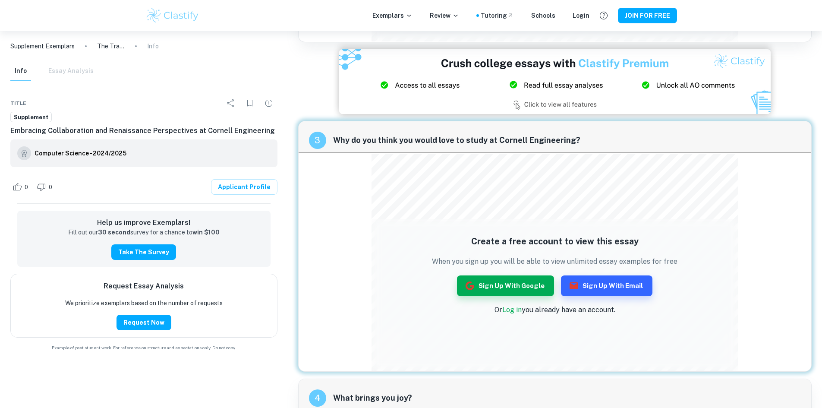
scroll to position [715, 0]
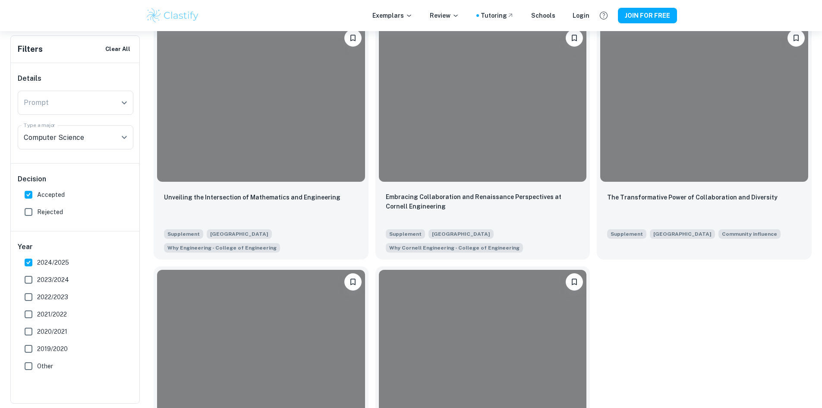
scroll to position [238, 0]
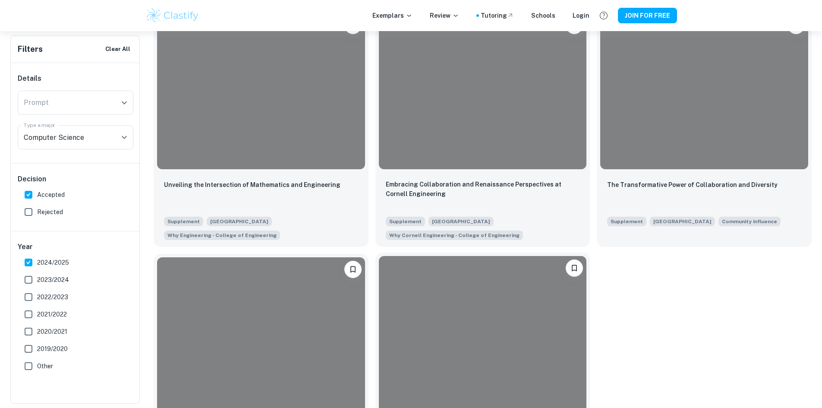
click at [379, 296] on div at bounding box center [483, 334] width 208 height 156
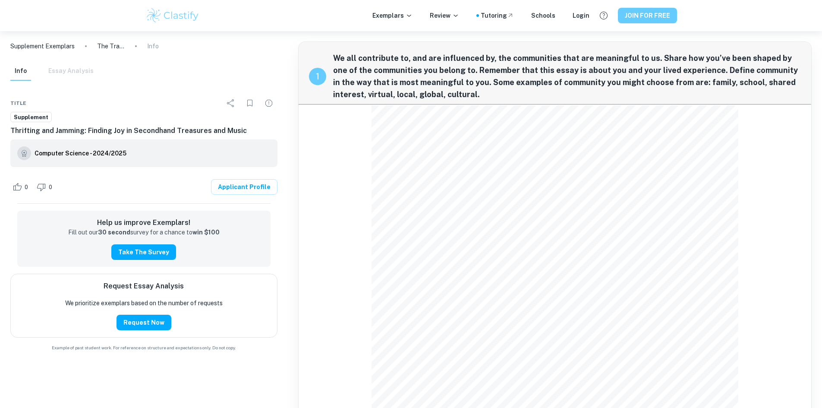
click at [628, 16] on button "JOIN FOR FREE" at bounding box center [647, 16] width 59 height 16
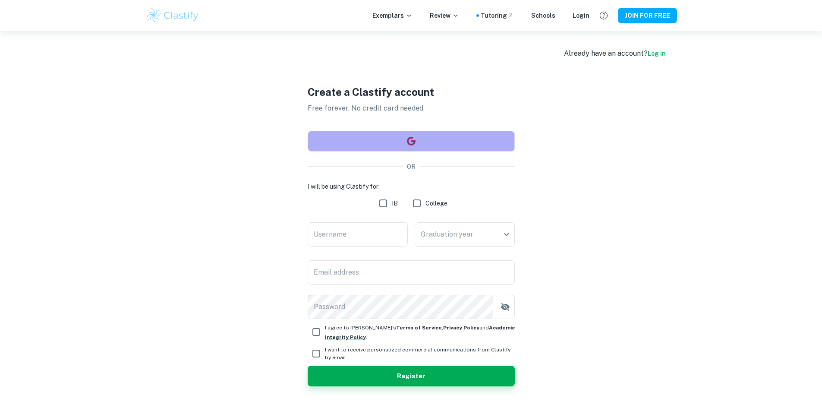
click at [426, 139] on button "button" at bounding box center [411, 141] width 207 height 21
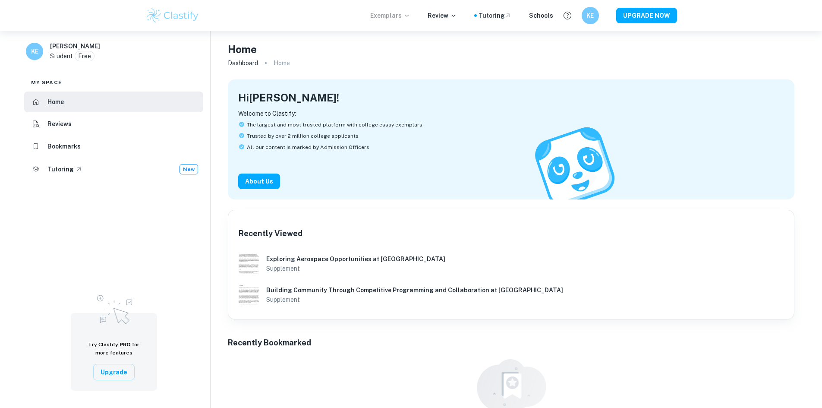
click at [394, 15] on p "Exemplars" at bounding box center [390, 15] width 40 height 9
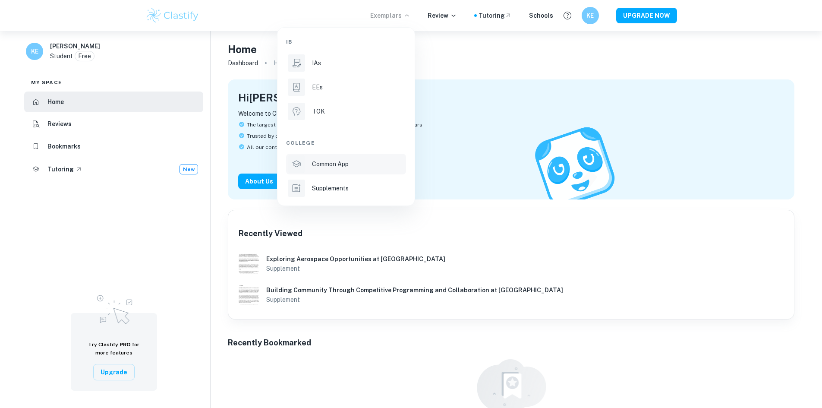
click at [319, 154] on li "Common App" at bounding box center [346, 164] width 120 height 21
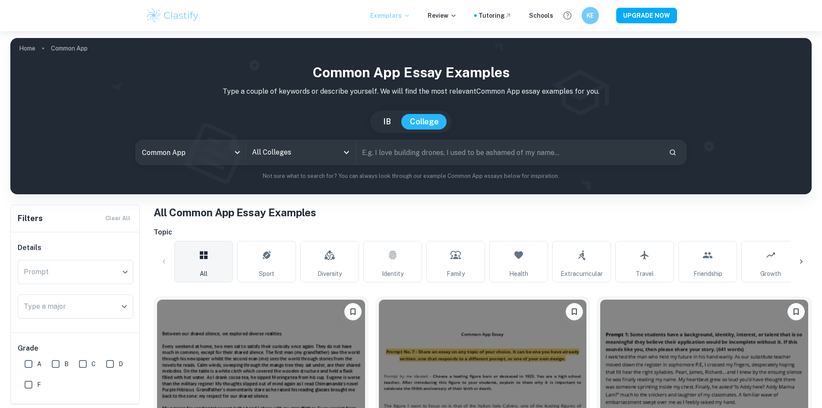
click at [397, 15] on p "Exemplars" at bounding box center [390, 15] width 40 height 9
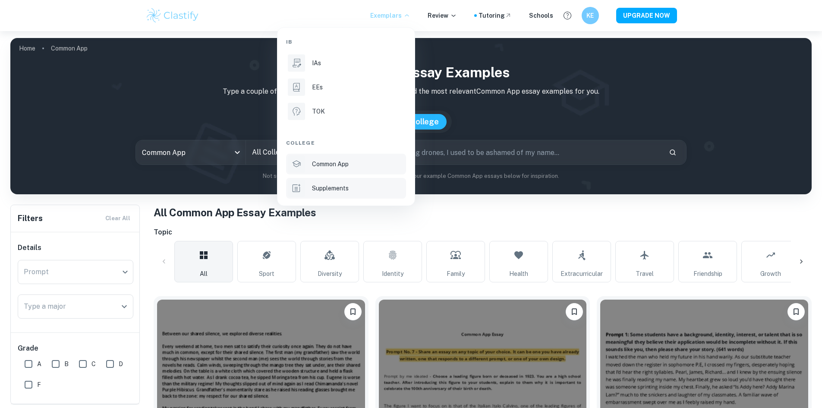
click at [338, 179] on li "Supplements" at bounding box center [346, 188] width 120 height 21
type input "supplement"
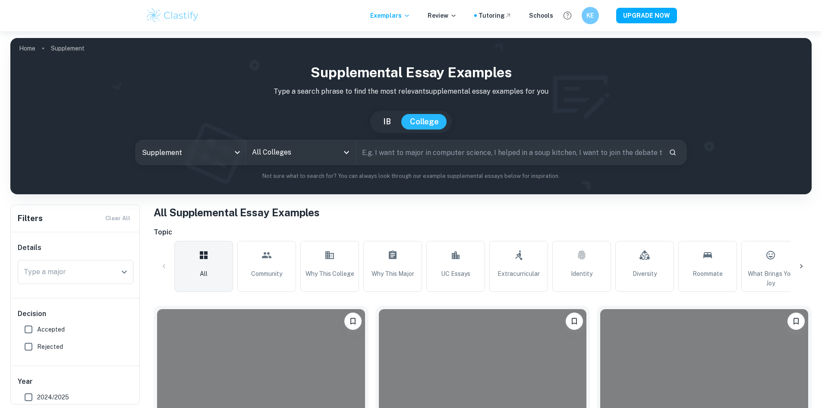
click at [333, 153] on input "All Colleges" at bounding box center [294, 152] width 89 height 16
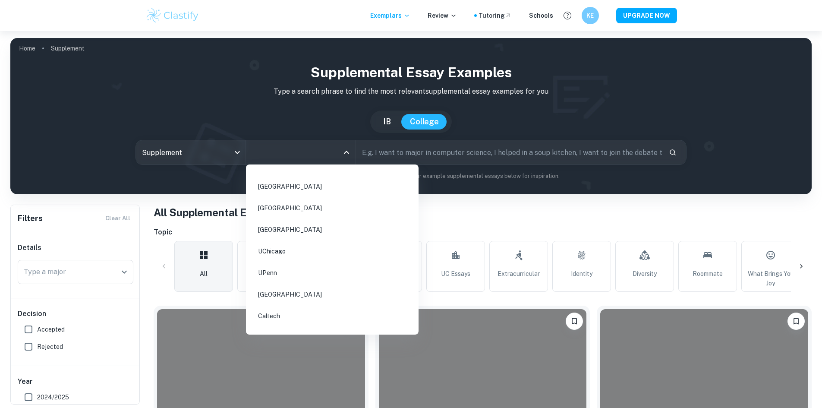
scroll to position [43, 0]
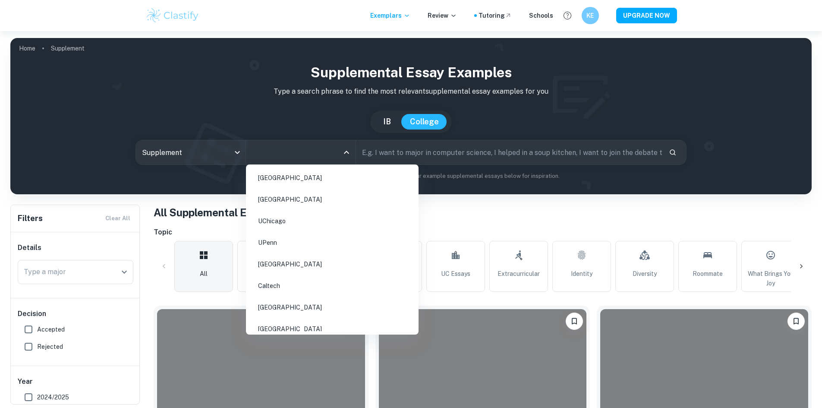
click at [298, 257] on li "[GEOGRAPHIC_DATA]" at bounding box center [332, 264] width 166 height 20
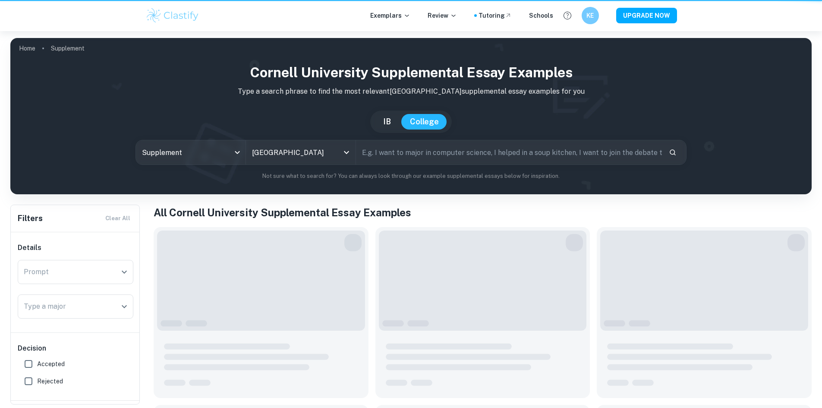
click at [403, 138] on div "Cornell University Supplemental Essay Examples Type a search phrase to find the…" at bounding box center [410, 121] width 787 height 118
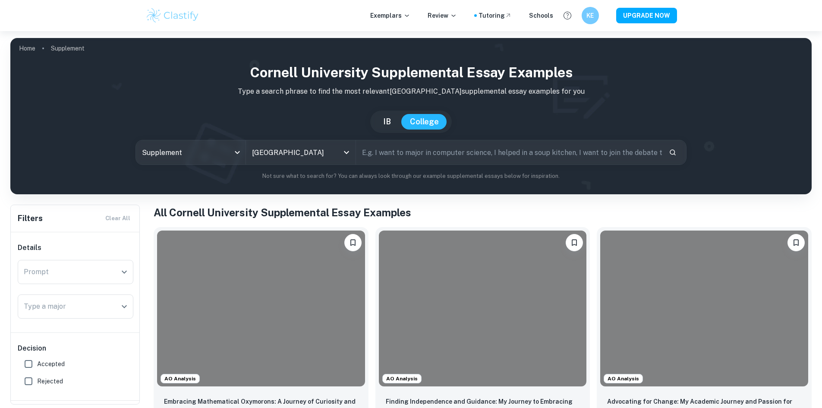
click at [402, 151] on input "text" at bounding box center [509, 152] width 306 height 24
type input "o"
type input "joy"
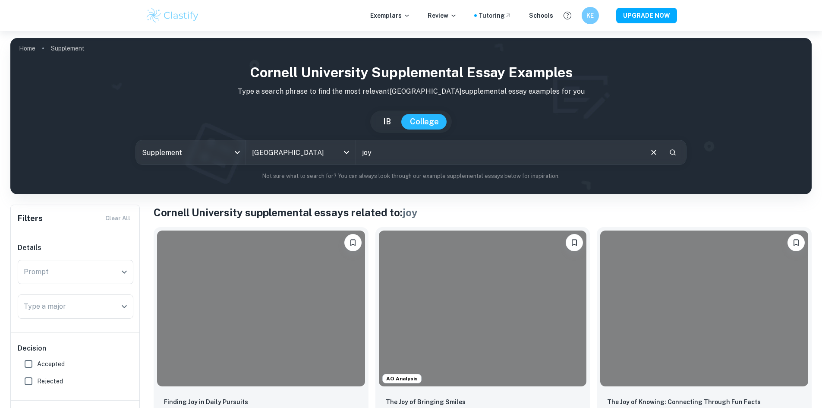
scroll to position [86, 0]
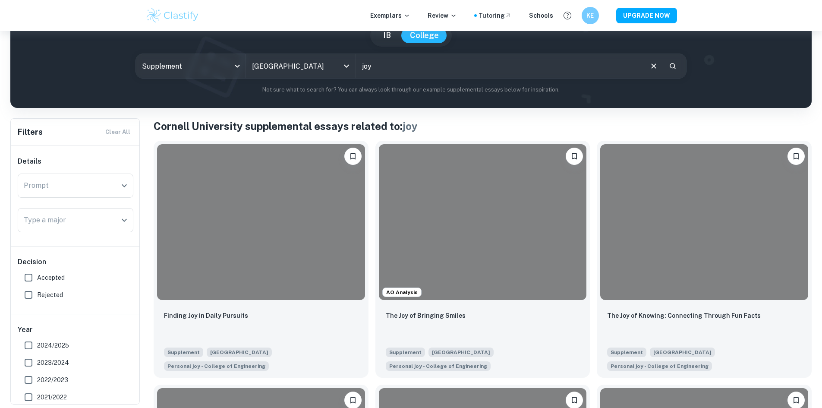
click at [41, 280] on span "Accepted" at bounding box center [51, 277] width 28 height 9
click at [37, 280] on input "Accepted" at bounding box center [28, 277] width 17 height 17
checkbox input "true"
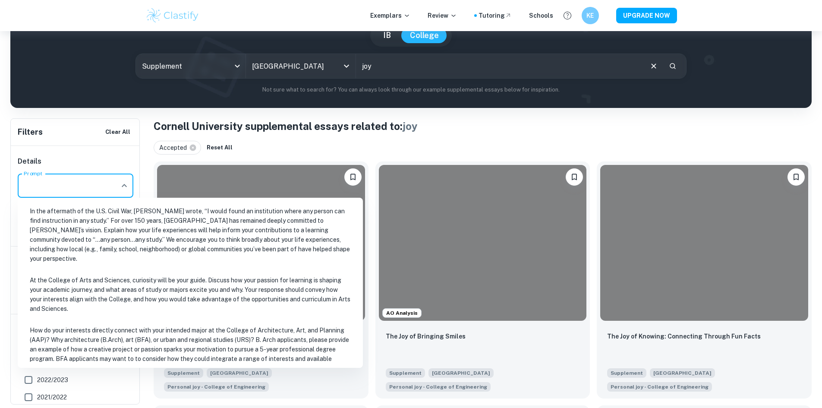
click at [96, 189] on input "Prompt" at bounding box center [69, 185] width 95 height 16
click at [107, 165] on h6 "Details" at bounding box center [76, 161] width 116 height 10
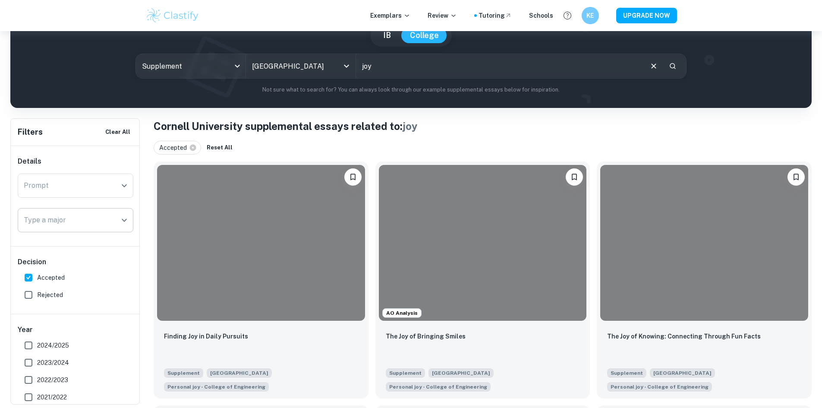
click at [84, 229] on div "Type a major" at bounding box center [76, 220] width 116 height 24
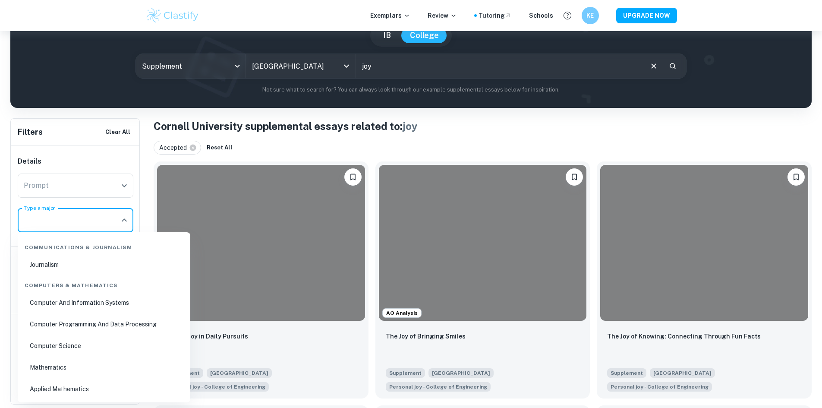
scroll to position [388, 0]
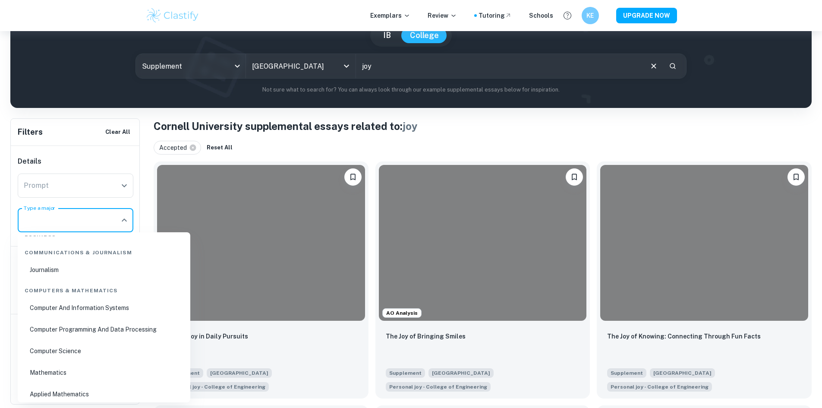
click at [72, 349] on li "Computer Science" at bounding box center [104, 351] width 166 height 20
type input "Computer Science"
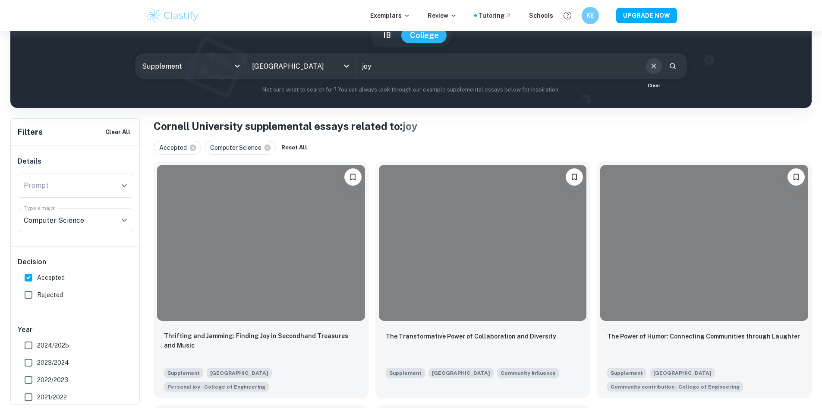
click at [652, 69] on icon "Clear" at bounding box center [653, 65] width 9 height 9
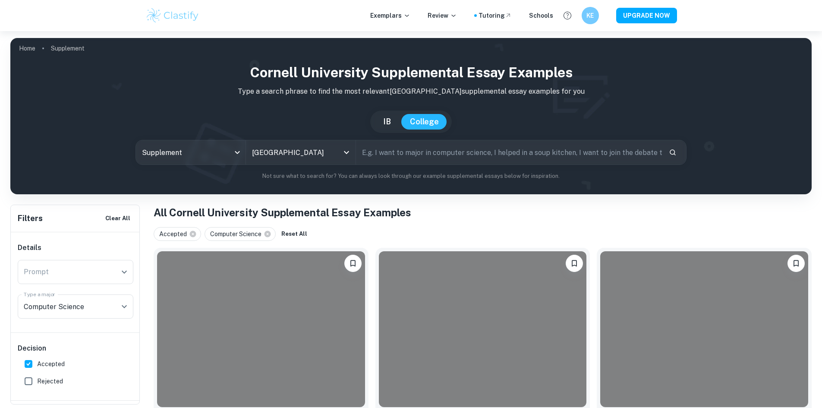
click at [317, 235] on div "Accepted Computer Science Reset All" at bounding box center [483, 234] width 658 height 14
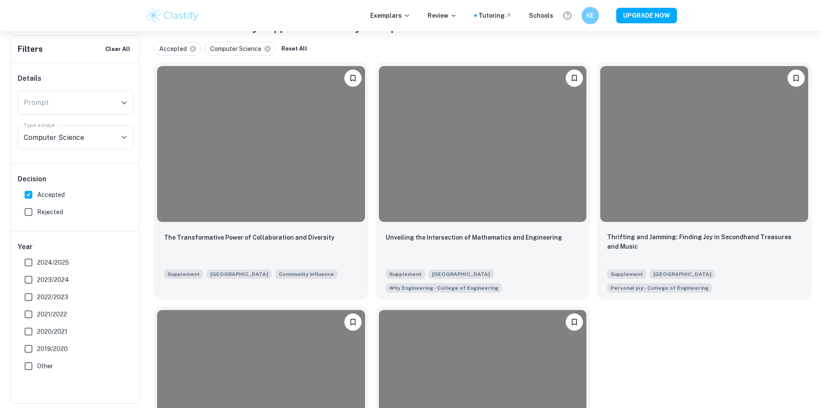
scroll to position [216, 0]
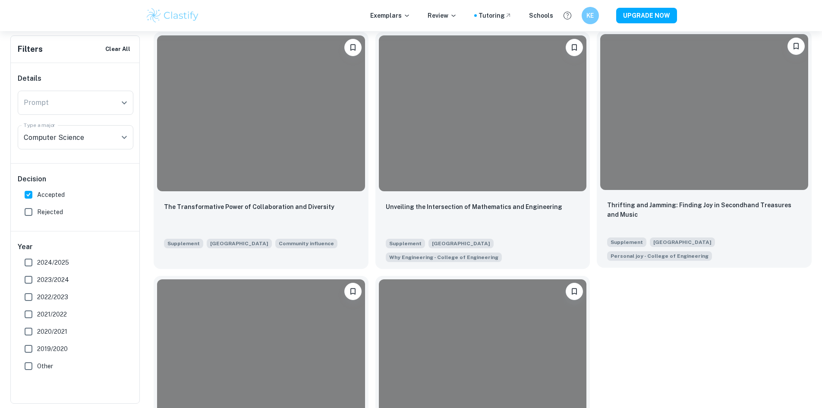
click at [600, 113] on div at bounding box center [704, 112] width 208 height 156
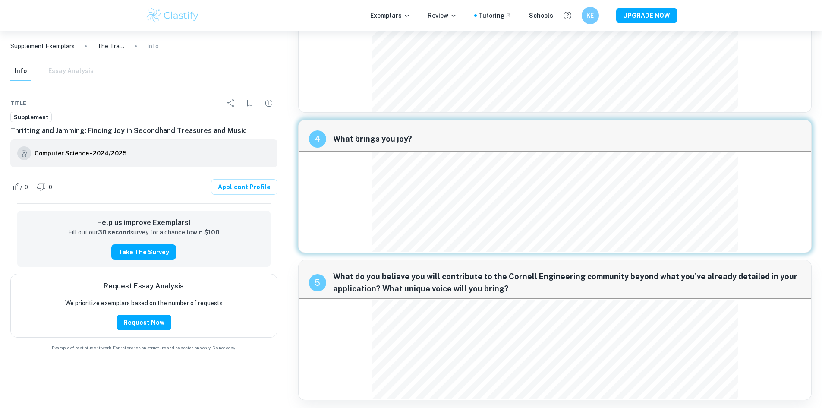
scroll to position [950, 0]
